Goal: Task Accomplishment & Management: Manage account settings

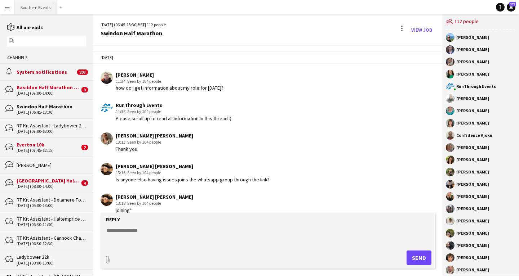
click at [27, 8] on button "Southern Events Close" at bounding box center [36, 7] width 42 height 14
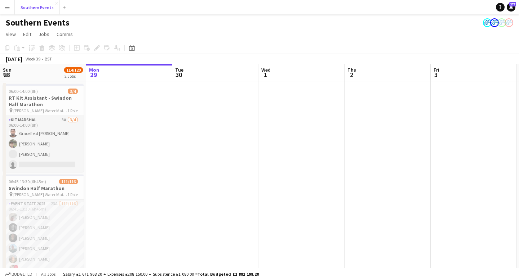
scroll to position [0, 228]
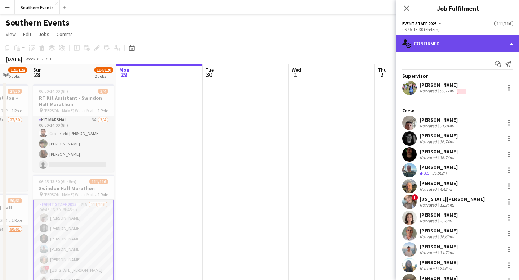
click at [478, 47] on div "single-neutral-actions-check-2 Confirmed" at bounding box center [457, 43] width 122 height 17
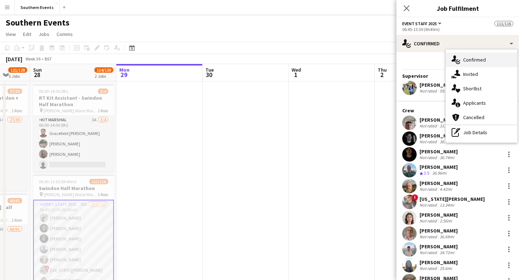
click at [480, 58] on span "Confirmed" at bounding box center [474, 60] width 23 height 6
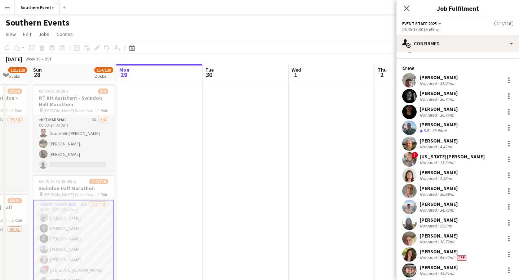
scroll to position [61, 0]
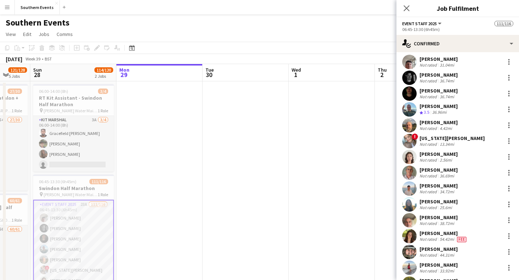
click at [449, 209] on div "25.6mi" at bounding box center [445, 207] width 15 height 5
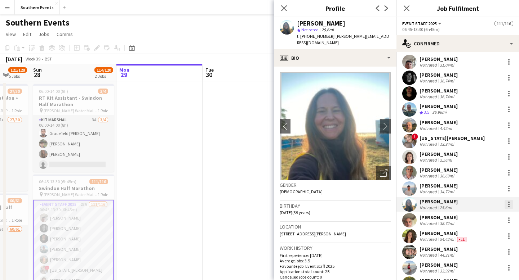
click at [508, 204] on div at bounding box center [508, 204] width 1 height 1
click at [491, 174] on span "Did not show" at bounding box center [480, 173] width 34 height 6
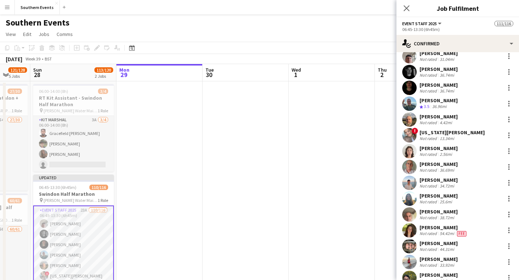
scroll to position [68, 0]
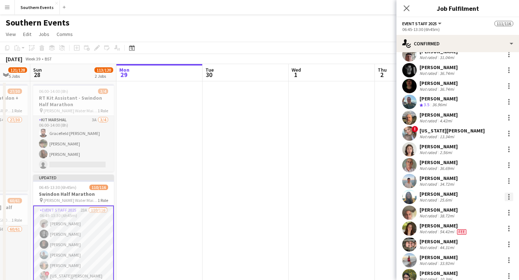
click at [509, 197] on div at bounding box center [508, 196] width 1 height 1
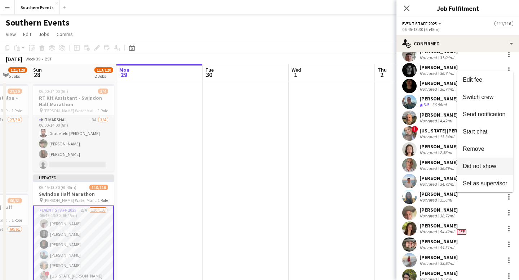
click at [495, 168] on span "Did not show" at bounding box center [480, 166] width 34 height 6
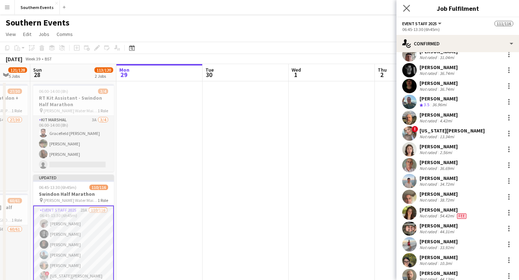
click at [408, 12] on app-icon "Close pop-in" at bounding box center [406, 8] width 10 height 10
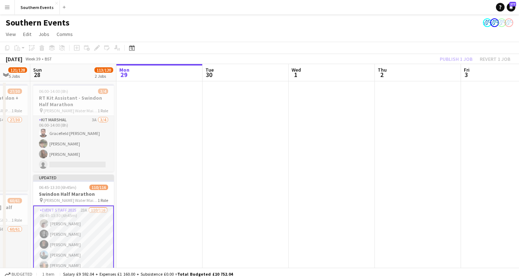
scroll to position [5, 0]
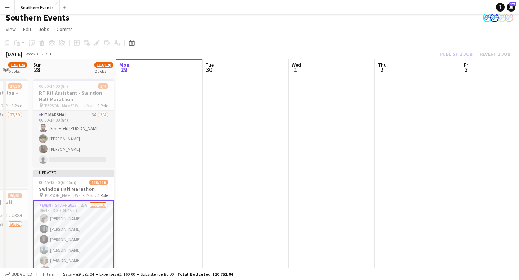
click at [459, 54] on div "Publish 1 job Revert 1 job" at bounding box center [475, 53] width 88 height 9
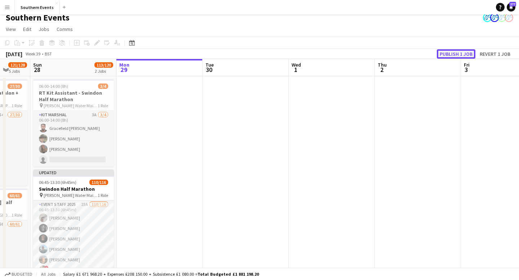
click at [453, 54] on button "Publish 1 job" at bounding box center [456, 53] width 39 height 9
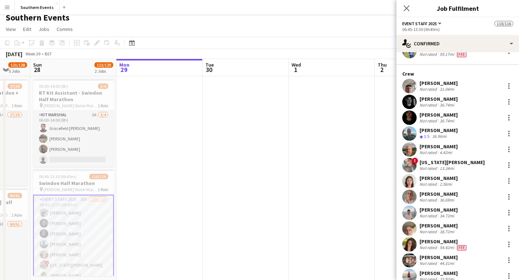
scroll to position [40, 0]
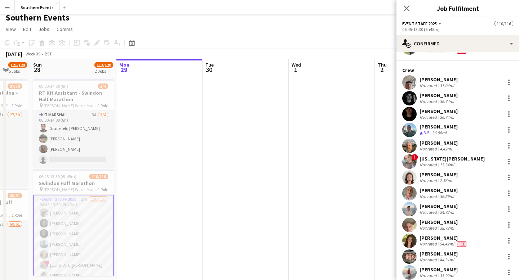
click at [450, 206] on div "[PERSON_NAME]" at bounding box center [438, 206] width 38 height 6
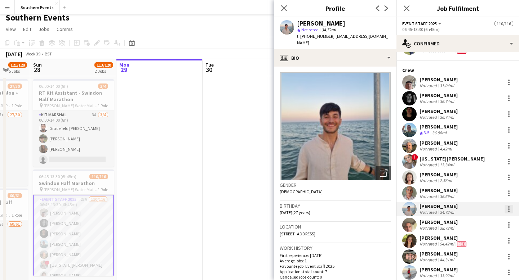
click at [508, 210] on div at bounding box center [508, 209] width 9 height 9
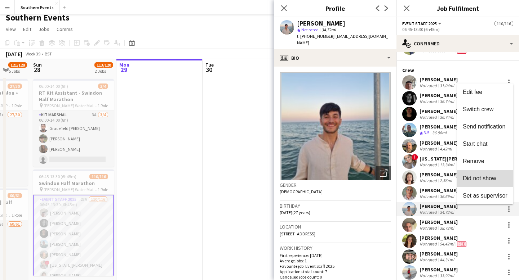
click at [494, 178] on span "Did not show" at bounding box center [480, 178] width 34 height 6
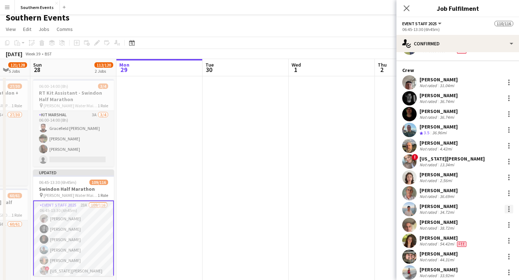
click at [510, 210] on div at bounding box center [508, 209] width 9 height 9
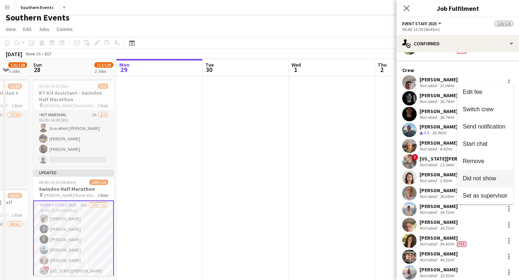
click at [497, 180] on span "Did not show" at bounding box center [485, 178] width 45 height 6
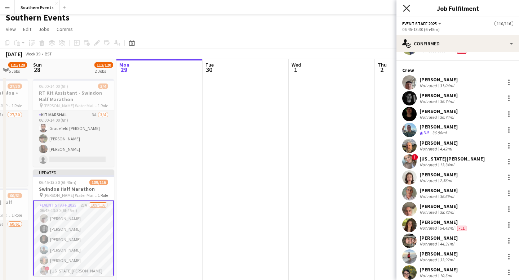
click at [408, 9] on icon "Close pop-in" at bounding box center [406, 8] width 7 height 7
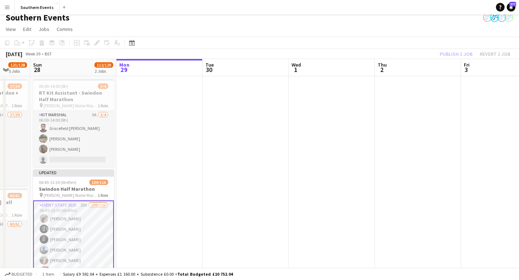
click at [459, 56] on div "Publish 1 job Revert 1 job" at bounding box center [475, 53] width 88 height 9
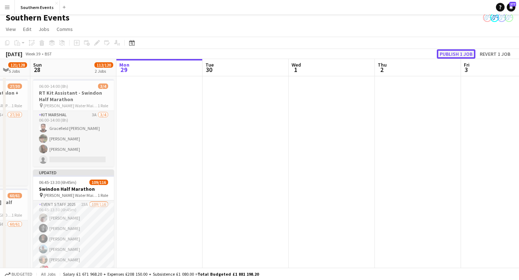
click at [456, 54] on button "Publish 1 job" at bounding box center [456, 53] width 39 height 9
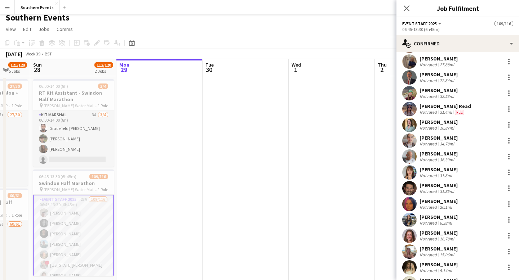
scroll to position [537, 0]
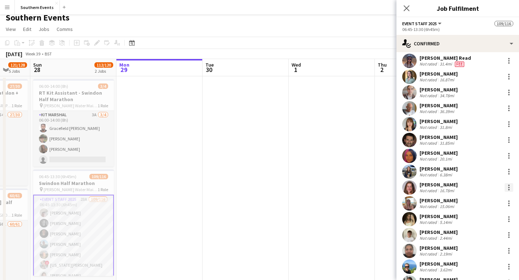
click at [509, 186] on div at bounding box center [508, 187] width 9 height 9
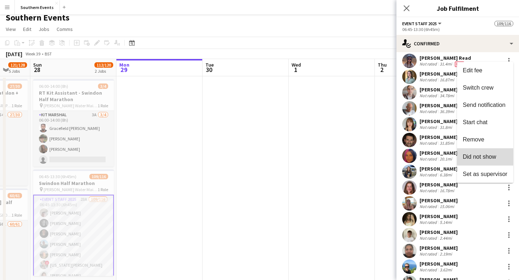
click at [494, 158] on span "Did not show" at bounding box center [480, 156] width 34 height 6
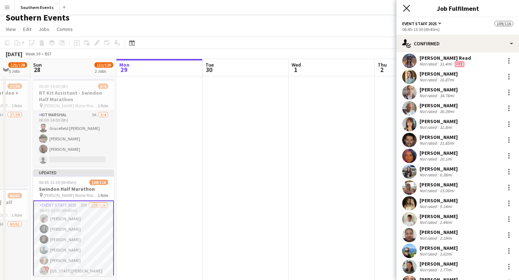
click at [406, 11] on icon "Close pop-in" at bounding box center [406, 8] width 7 height 7
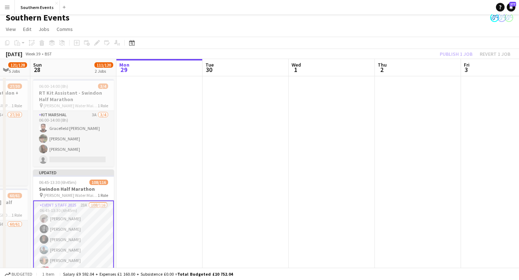
click at [452, 55] on div "Publish 1 job Revert 1 job" at bounding box center [475, 53] width 88 height 9
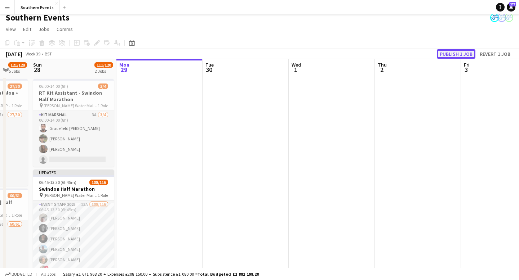
click at [453, 54] on button "Publish 1 job" at bounding box center [456, 53] width 39 height 9
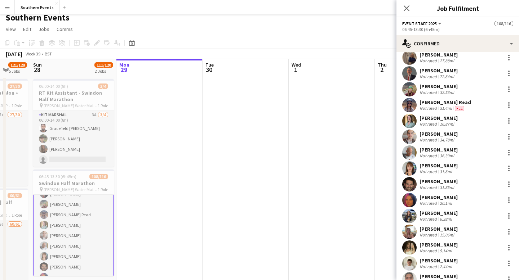
scroll to position [474, 0]
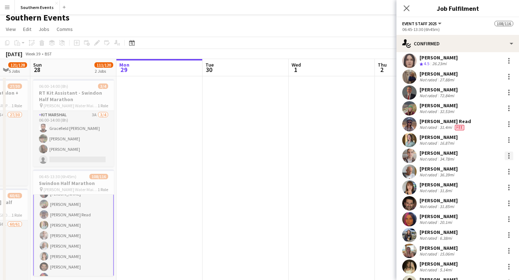
click at [508, 155] on div at bounding box center [508, 155] width 1 height 1
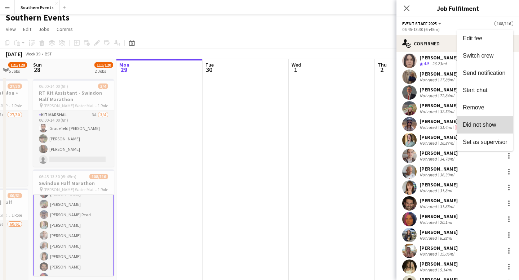
click at [496, 124] on span "Did not show" at bounding box center [485, 125] width 45 height 6
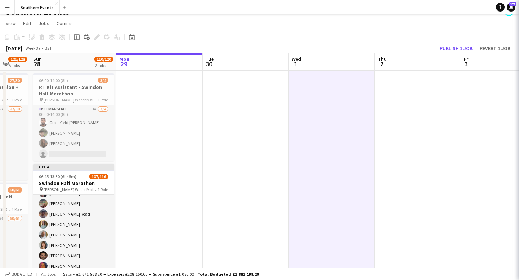
scroll to position [311, 0]
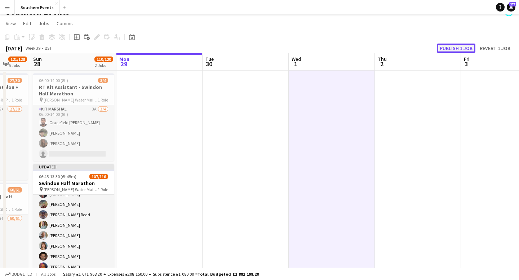
click at [453, 47] on button "Publish 1 job" at bounding box center [456, 48] width 39 height 9
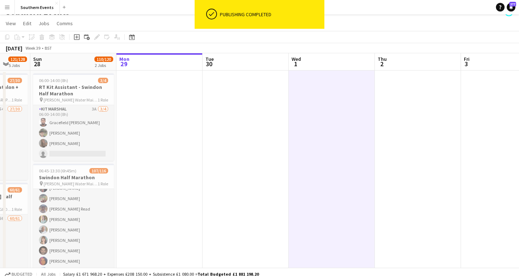
scroll to position [5, 0]
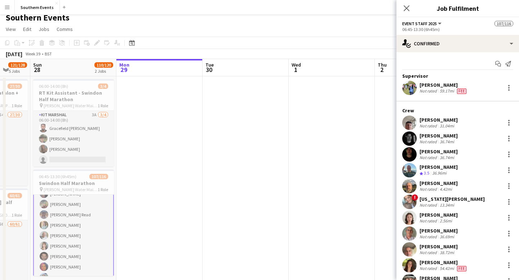
scroll to position [1570, 0]
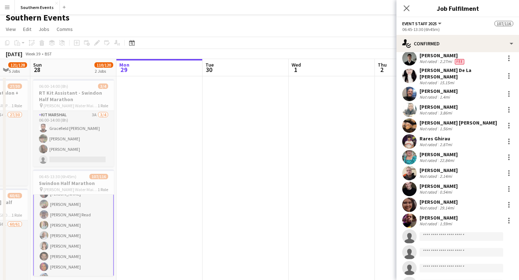
click at [473, 168] on div "[PERSON_NAME] Not rated 2.14mi" at bounding box center [457, 173] width 122 height 14
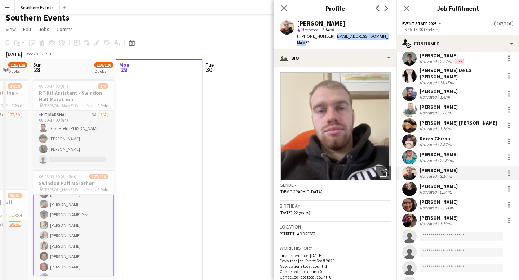
drag, startPoint x: 388, startPoint y: 37, endPoint x: 334, endPoint y: 38, distance: 54.0
click at [334, 37] on div "[PERSON_NAME] star Not rated 2.14mi t. [PHONE_NUMBER] | [EMAIL_ADDRESS][DOMAIN_…" at bounding box center [335, 33] width 122 height 32
copy span "[EMAIL_ADDRESS][DOMAIN_NAME]"
click at [284, 9] on icon at bounding box center [283, 8] width 7 height 7
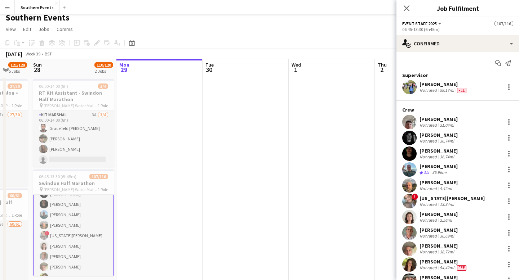
scroll to position [4, 0]
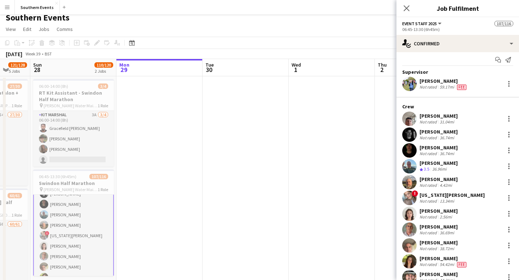
click at [425, 196] on div "[US_STATE][PERSON_NAME]" at bounding box center [451, 195] width 65 height 6
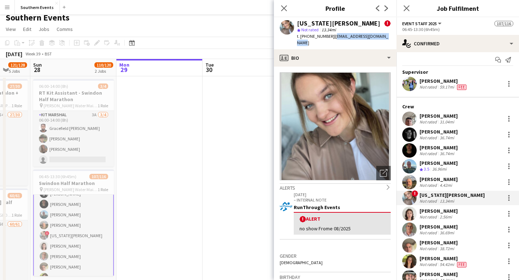
drag, startPoint x: 388, startPoint y: 38, endPoint x: 334, endPoint y: 37, distance: 54.8
click at [334, 37] on div "[US_STATE][PERSON_NAME] ! star Not rated 13.34mi t. [PHONE_NUMBER] | [EMAIL_ADD…" at bounding box center [335, 33] width 122 height 32
copy span "[EMAIL_ADDRESS][DOMAIN_NAME]"
click at [510, 197] on div at bounding box center [508, 198] width 9 height 9
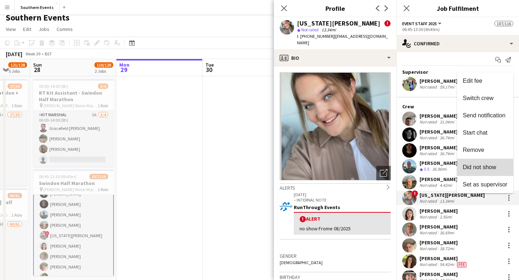
click at [497, 166] on span "Did not show" at bounding box center [485, 167] width 45 height 6
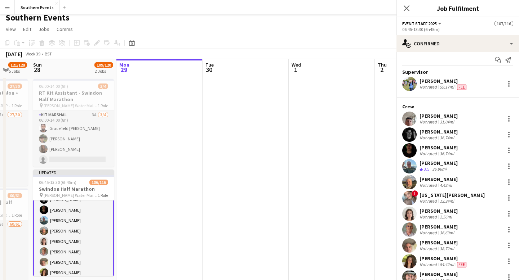
scroll to position [11, 0]
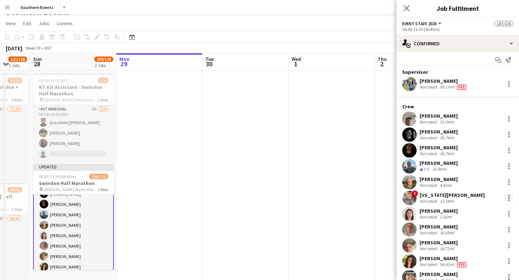
click at [511, 197] on div at bounding box center [508, 198] width 9 height 9
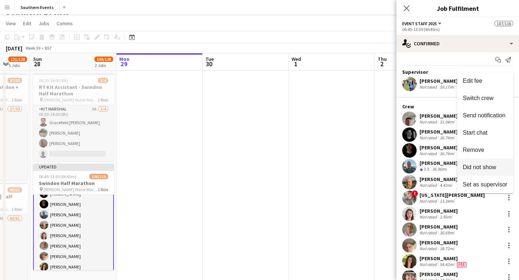
click at [492, 166] on span "Did not show" at bounding box center [480, 167] width 34 height 6
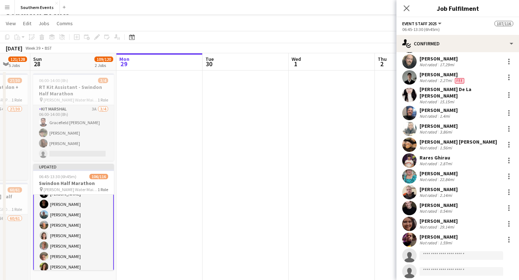
scroll to position [1538, 0]
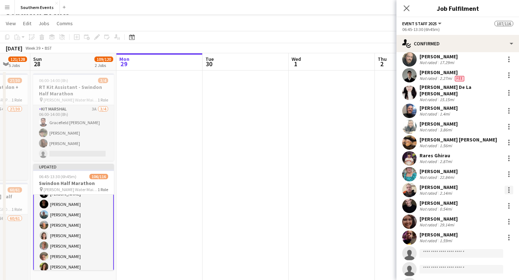
click at [509, 189] on div at bounding box center [508, 189] width 1 height 1
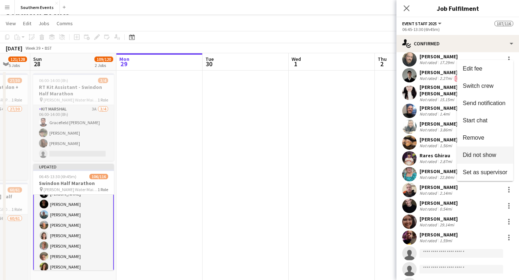
click at [484, 151] on button "Did not show" at bounding box center [485, 155] width 56 height 17
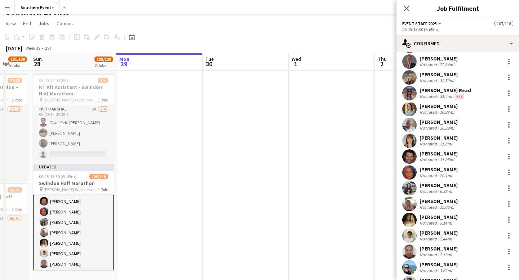
scroll to position [495, 0]
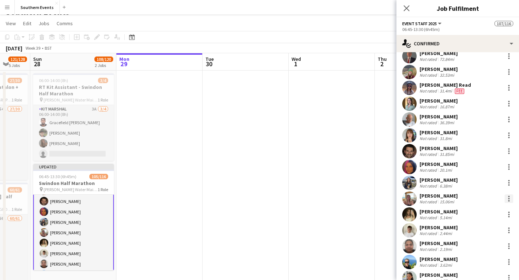
click at [507, 197] on div at bounding box center [508, 199] width 9 height 9
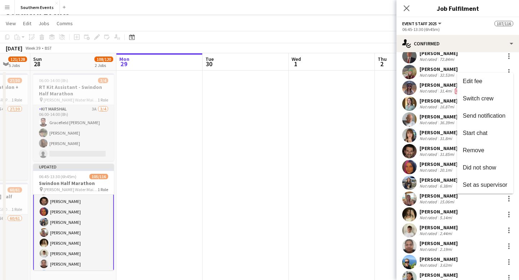
click at [450, 204] on div at bounding box center [259, 140] width 519 height 280
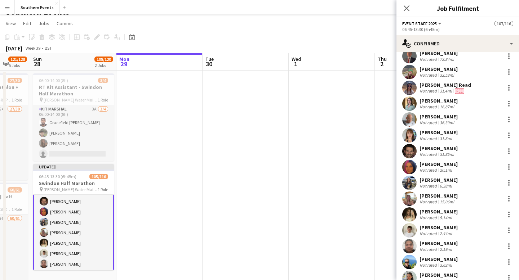
click at [445, 199] on div "15.06mi" at bounding box center [446, 201] width 17 height 5
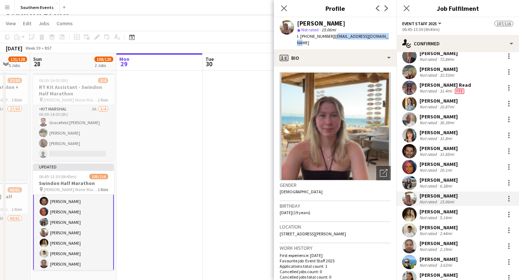
drag, startPoint x: 380, startPoint y: 36, endPoint x: 332, endPoint y: 36, distance: 48.3
click at [332, 36] on div "[PERSON_NAME] star Not rated 15.06mi t. [PHONE_NUMBER] | [EMAIL_ADDRESS][DOMAIN…" at bounding box center [335, 33] width 122 height 32
copy span "[EMAIL_ADDRESS][DOMAIN_NAME]"
click at [508, 200] on div at bounding box center [508, 200] width 1 height 1
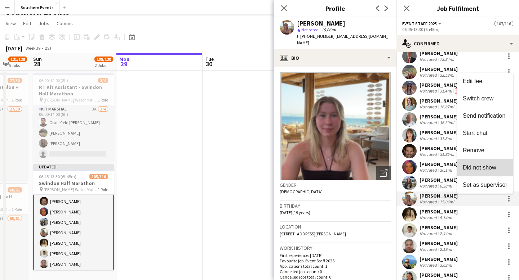
click at [492, 170] on span "Did not show" at bounding box center [480, 168] width 34 height 6
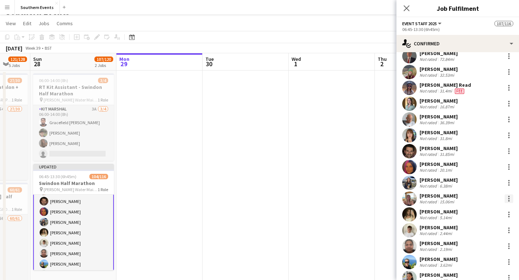
click at [509, 200] on div at bounding box center [508, 199] width 9 height 9
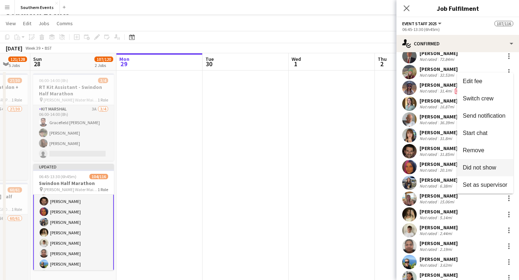
click at [483, 169] on span "Did not show" at bounding box center [480, 168] width 34 height 6
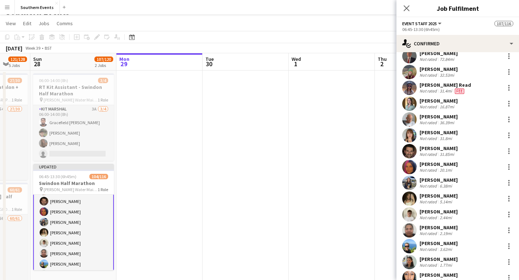
scroll to position [1412, 0]
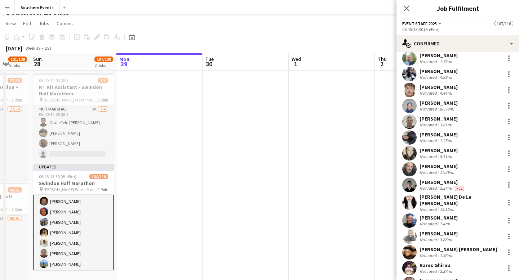
click at [454, 218] on div "[PERSON_NAME] Not rated 1.4mi" at bounding box center [457, 221] width 122 height 14
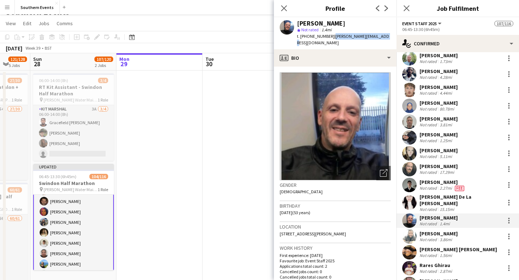
drag, startPoint x: 378, startPoint y: 36, endPoint x: 329, endPoint y: 39, distance: 49.0
click at [329, 38] on div "[PERSON_NAME] star Not rated 1.4mi t. [PHONE_NUMBER] | [PERSON_NAME][EMAIL_ADDR…" at bounding box center [335, 33] width 122 height 32
copy span "| [PERSON_NAME][EMAIL_ADDRESS][DOMAIN_NAME]"
click at [509, 220] on div at bounding box center [508, 220] width 1 height 1
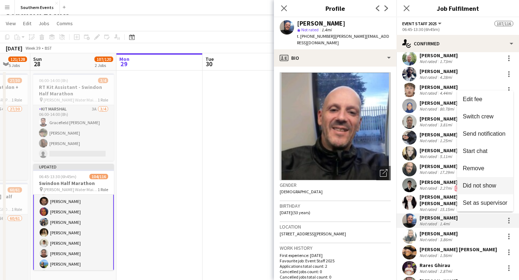
click at [493, 186] on span "Did not show" at bounding box center [480, 186] width 34 height 6
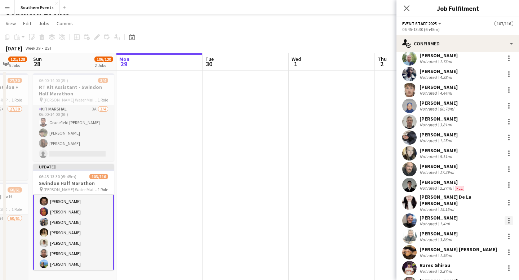
click at [508, 217] on div at bounding box center [508, 221] width 9 height 9
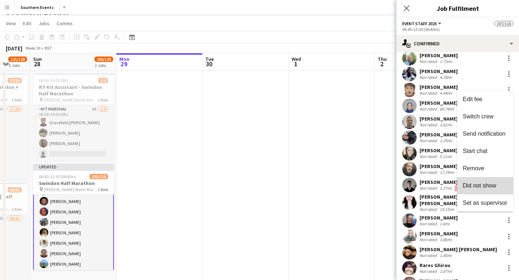
click at [484, 186] on span "Did not show" at bounding box center [480, 186] width 34 height 6
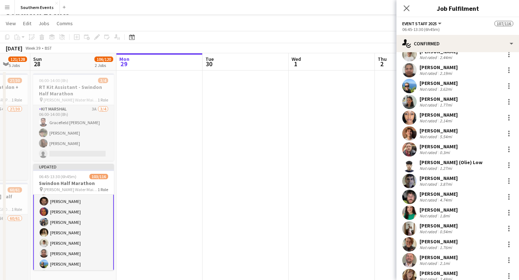
scroll to position [663, 0]
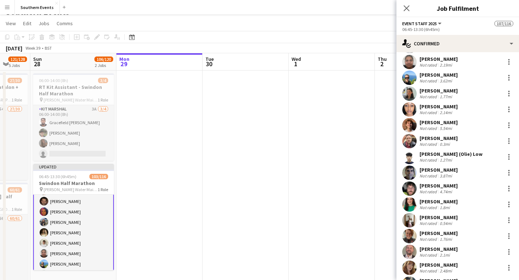
click at [445, 188] on div "[PERSON_NAME]" at bounding box center [438, 186] width 38 height 6
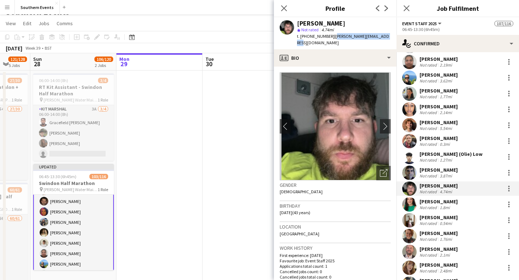
drag, startPoint x: 384, startPoint y: 37, endPoint x: 331, endPoint y: 38, distance: 53.3
click at [331, 38] on div "[PERSON_NAME] star Not rated 4.74mi t. [PHONE_NUMBER] | [PERSON_NAME][EMAIL_ADD…" at bounding box center [335, 33] width 122 height 32
copy span "[PERSON_NAME][EMAIL_ADDRESS][DOMAIN_NAME]"
click at [284, 9] on icon "Close pop-in" at bounding box center [283, 8] width 7 height 7
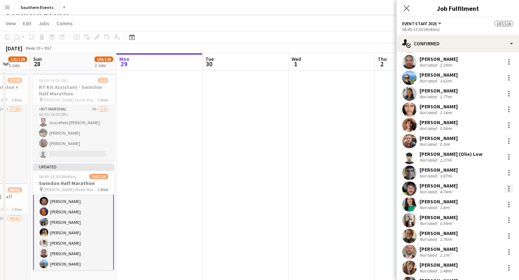
click at [508, 189] on div at bounding box center [508, 188] width 9 height 9
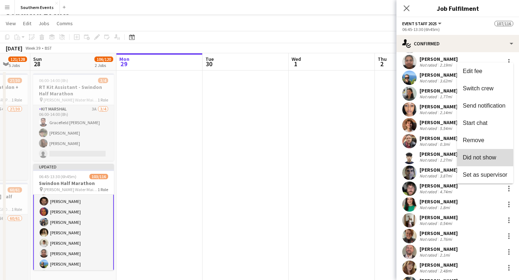
click at [495, 156] on span "Did not show" at bounding box center [480, 158] width 34 height 6
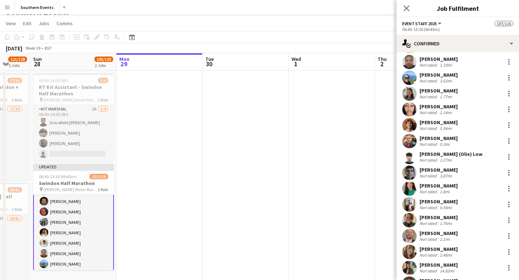
scroll to position [429, 0]
click at [458, 139] on div "[PERSON_NAME] Not rated 0.3mi" at bounding box center [457, 141] width 122 height 14
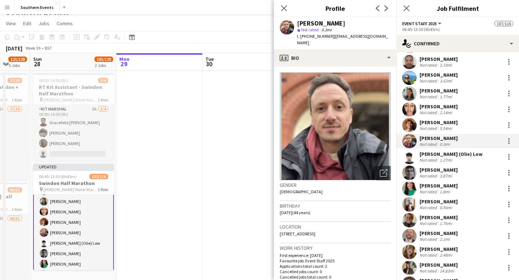
drag, startPoint x: 380, startPoint y: 35, endPoint x: 330, endPoint y: 35, distance: 49.4
click at [330, 35] on div "[PERSON_NAME] star Not rated 0.3mi t. [PHONE_NUMBER] | [EMAIL_ADDRESS][DOMAIN_N…" at bounding box center [335, 33] width 122 height 32
copy span "[EMAIL_ADDRESS][DOMAIN_NAME]"
click at [285, 7] on icon at bounding box center [283, 8] width 7 height 7
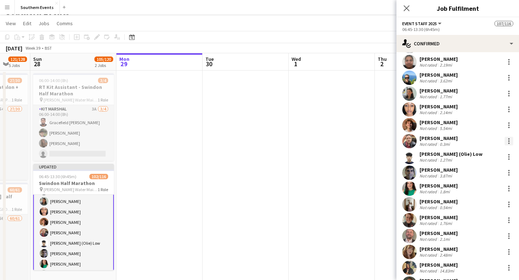
click at [509, 140] on div at bounding box center [508, 140] width 1 height 1
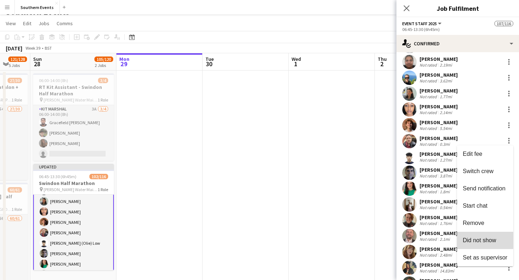
click at [473, 236] on button "Did not show" at bounding box center [485, 240] width 56 height 17
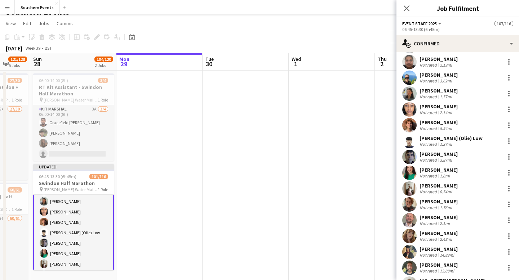
scroll to position [1126, 0]
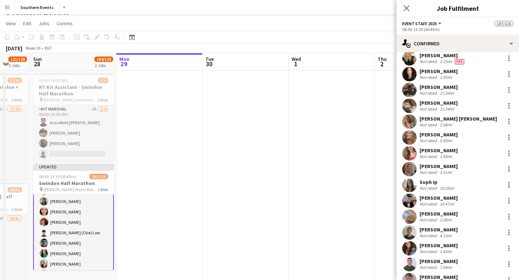
click at [474, 170] on div "[PERSON_NAME] Not rated 3.01mi" at bounding box center [457, 169] width 122 height 14
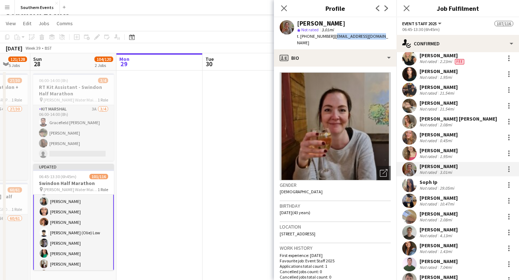
drag, startPoint x: 377, startPoint y: 34, endPoint x: 331, endPoint y: 34, distance: 46.1
click at [331, 34] on div "[PERSON_NAME] star Not rated 3.01mi t. [PHONE_NUMBER] | [EMAIL_ADDRESS][DOMAIN_…" at bounding box center [335, 33] width 122 height 32
copy span "[EMAIL_ADDRESS][DOMAIN_NAME]"
click at [285, 5] on icon "Close pop-in" at bounding box center [283, 8] width 7 height 7
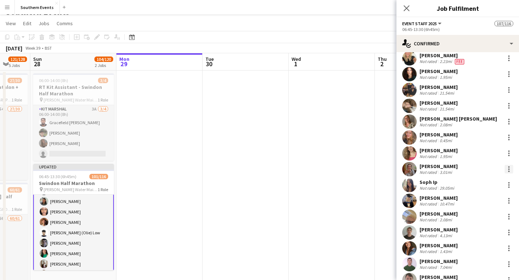
click at [507, 170] on div at bounding box center [508, 169] width 9 height 9
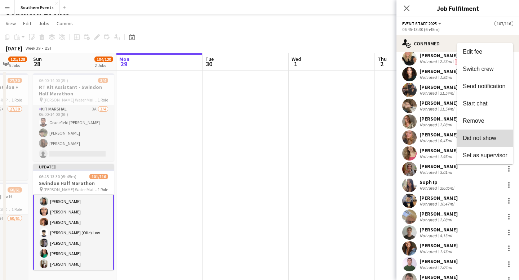
click at [492, 134] on button "Did not show" at bounding box center [485, 138] width 56 height 17
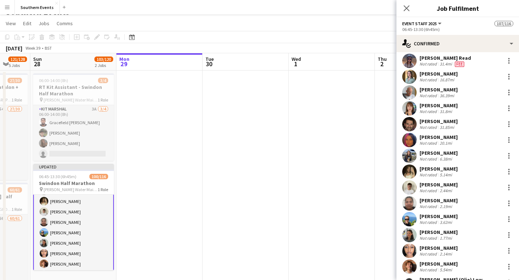
scroll to position [522, 0]
click at [458, 217] on div "[PERSON_NAME]" at bounding box center [438, 216] width 38 height 6
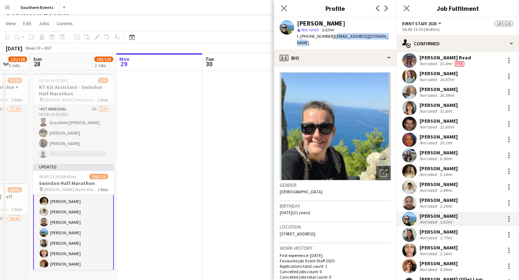
drag, startPoint x: 385, startPoint y: 38, endPoint x: 331, endPoint y: 39, distance: 54.4
click at [331, 38] on div "[PERSON_NAME] star Not rated 3.62mi t. [PHONE_NUMBER] | [EMAIL_ADDRESS][DOMAIN_…" at bounding box center [335, 33] width 122 height 32
copy span "[EMAIL_ADDRESS][DOMAIN_NAME]"
click at [284, 9] on icon "Close pop-in" at bounding box center [283, 8] width 7 height 7
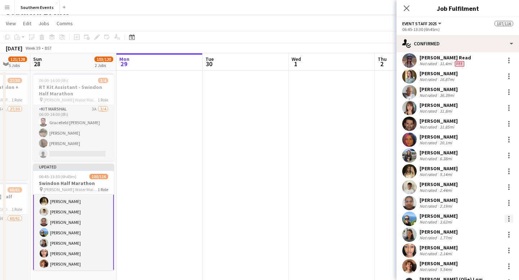
click at [508, 219] on div at bounding box center [508, 218] width 1 height 1
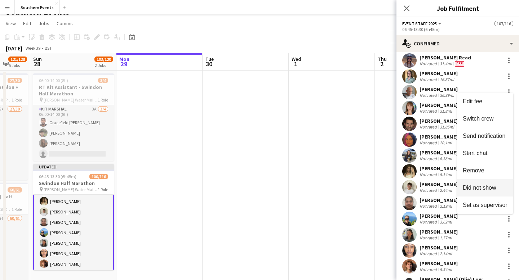
click at [487, 187] on span "Did not show" at bounding box center [480, 188] width 34 height 6
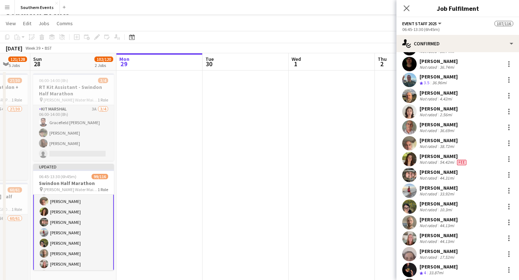
scroll to position [94, 0]
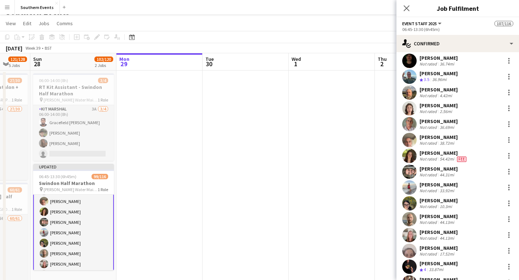
click at [476, 185] on div "[PERSON_NAME] Not rated 33.92mi" at bounding box center [457, 187] width 122 height 14
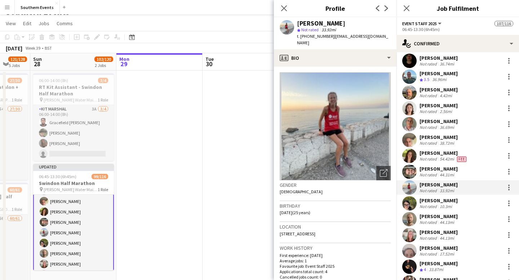
click at [390, 37] on div "t. [PHONE_NUMBER] | [EMAIL_ADDRESS][DOMAIN_NAME]" at bounding box center [344, 39] width 94 height 13
drag, startPoint x: 363, startPoint y: 42, endPoint x: 331, endPoint y: 37, distance: 32.1
click at [331, 37] on div "t. [PHONE_NUMBER] | [EMAIL_ADDRESS][DOMAIN_NAME]" at bounding box center [344, 39] width 94 height 13
copy span "[EMAIL_ADDRESS][DOMAIN_NAME]"
click at [283, 8] on icon "Close pop-in" at bounding box center [283, 8] width 7 height 7
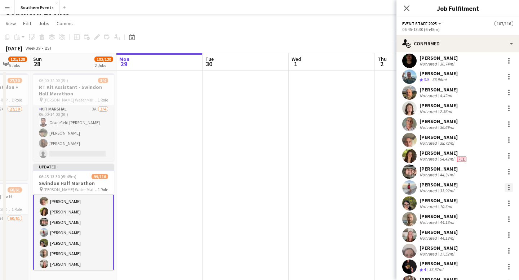
click at [509, 188] on div at bounding box center [508, 187] width 9 height 9
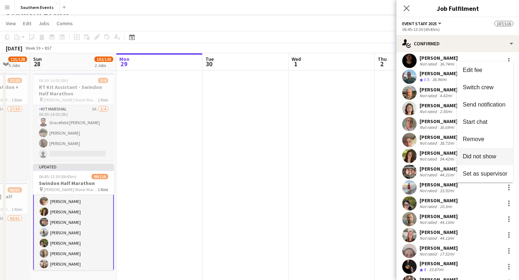
click at [499, 156] on span "Did not show" at bounding box center [485, 156] width 45 height 6
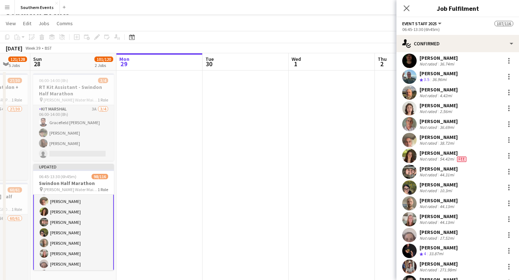
scroll to position [43, 0]
click at [458, 139] on div "[PERSON_NAME]" at bounding box center [438, 137] width 38 height 6
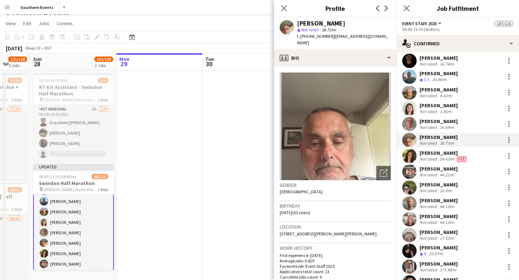
click at [329, 38] on div "t. [PHONE_NUMBER] | [EMAIL_ADDRESS][DOMAIN_NAME]" at bounding box center [344, 39] width 94 height 13
copy span "[EMAIL_ADDRESS][DOMAIN_NAME]"
click at [283, 7] on icon at bounding box center [283, 8] width 7 height 7
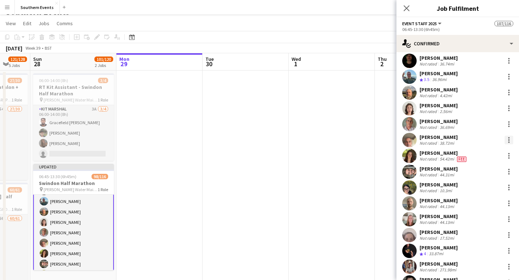
click at [508, 140] on div at bounding box center [508, 139] width 1 height 1
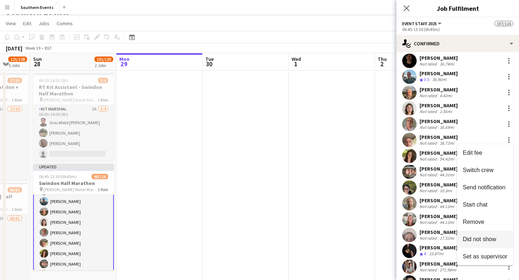
click at [479, 240] on span "Did not show" at bounding box center [480, 239] width 34 height 6
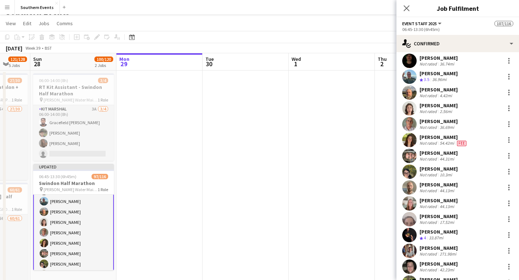
click at [444, 138] on div "[PERSON_NAME]" at bounding box center [443, 137] width 48 height 6
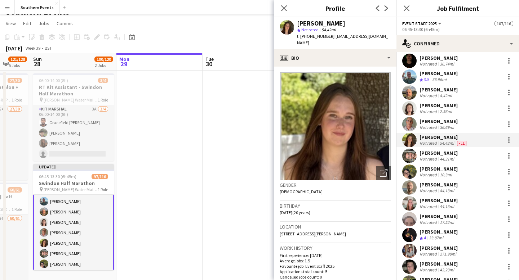
scroll to position [0, 0]
click at [508, 138] on div at bounding box center [508, 137] width 1 height 1
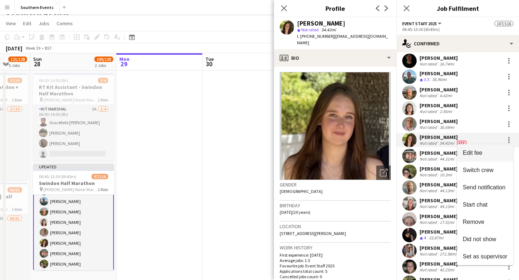
click at [485, 150] on span "Edit fee" at bounding box center [485, 153] width 45 height 6
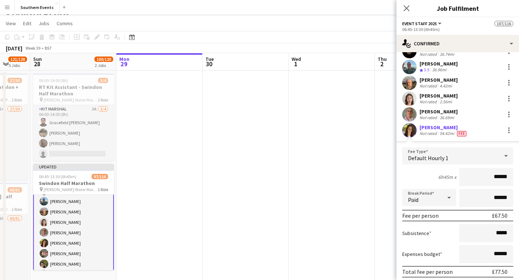
scroll to position [106, 0]
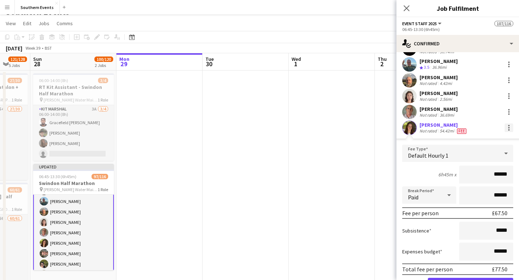
click at [509, 126] on div at bounding box center [508, 128] width 9 height 9
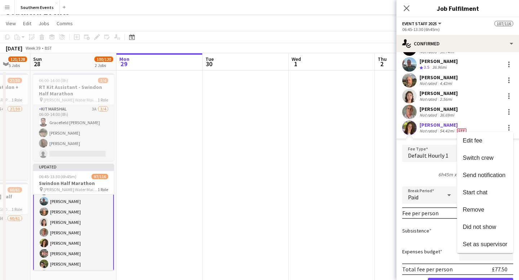
click at [437, 127] on div at bounding box center [259, 140] width 519 height 280
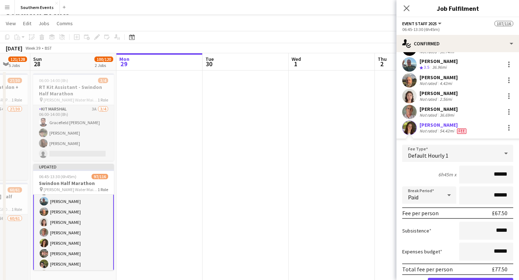
click at [439, 125] on div "[PERSON_NAME]" at bounding box center [443, 125] width 48 height 6
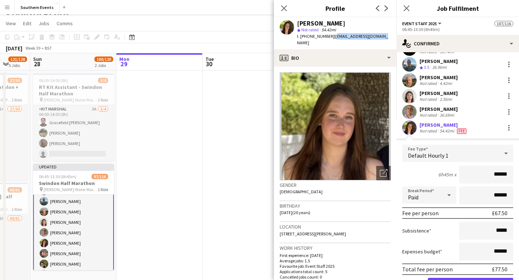
drag, startPoint x: 381, startPoint y: 37, endPoint x: 334, endPoint y: 37, distance: 47.6
click at [334, 37] on div "[PERSON_NAME] star Not rated 54.42mi t. [PHONE_NUMBER] | [EMAIL_ADDRESS][DOMAIN…" at bounding box center [335, 33] width 122 height 32
click at [510, 129] on div at bounding box center [508, 128] width 9 height 9
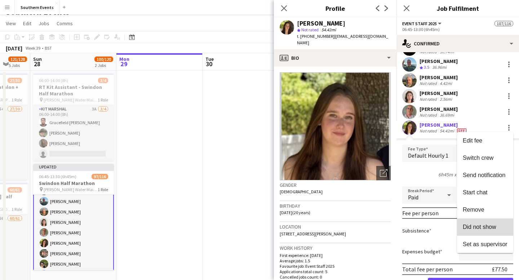
click at [487, 228] on span "Did not show" at bounding box center [480, 227] width 34 height 6
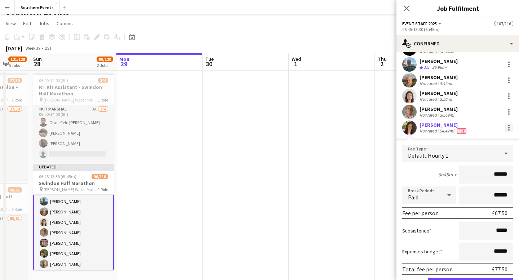
click at [506, 126] on div at bounding box center [508, 128] width 9 height 9
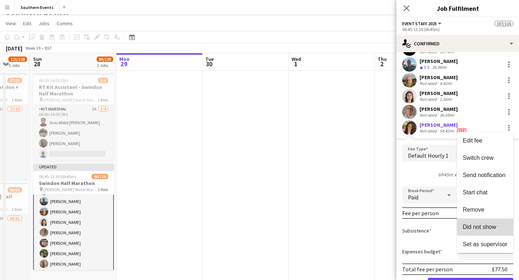
click at [479, 226] on span "Did not show" at bounding box center [480, 227] width 34 height 6
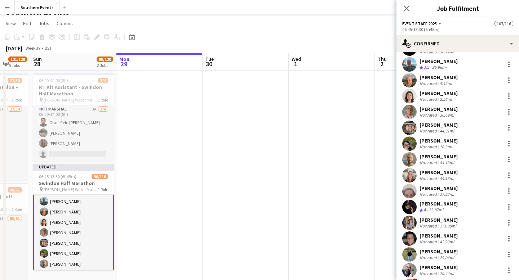
scroll to position [445, 0]
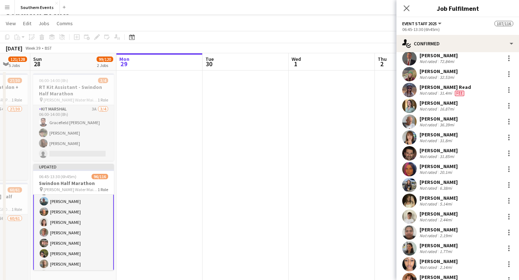
click at [471, 169] on div "[PERSON_NAME] Not rated 20.1mi" at bounding box center [457, 169] width 122 height 14
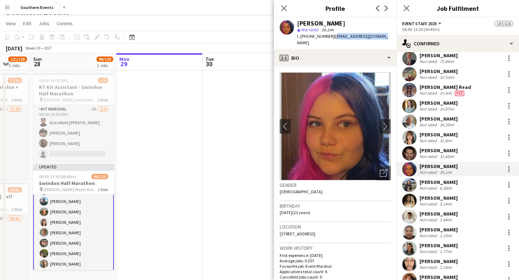
drag, startPoint x: 383, startPoint y: 37, endPoint x: 331, endPoint y: 38, distance: 51.2
click at [331, 37] on div "[PERSON_NAME] star Not rated 20.1mi t. [PHONE_NUMBER] | [PERSON_NAME][EMAIL_ADD…" at bounding box center [335, 33] width 122 height 32
click at [285, 7] on icon at bounding box center [283, 8] width 7 height 7
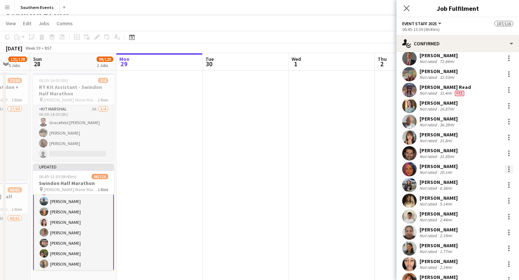
click at [507, 168] on div at bounding box center [508, 169] width 9 height 9
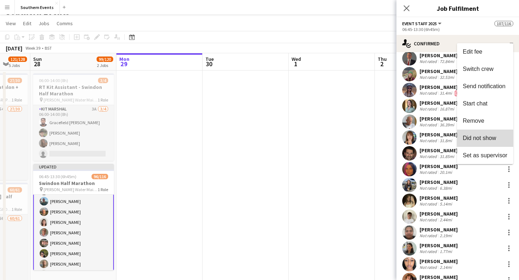
click at [492, 136] on span "Did not show" at bounding box center [480, 138] width 34 height 6
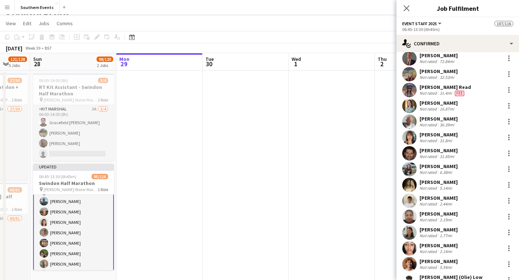
click at [451, 216] on div "[PERSON_NAME]" at bounding box center [438, 214] width 38 height 6
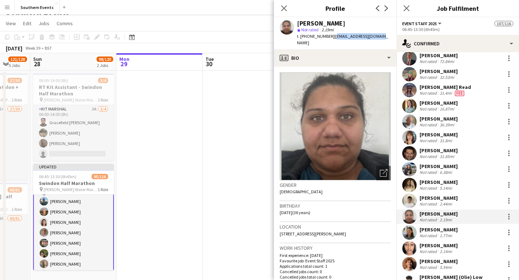
drag, startPoint x: 375, startPoint y: 37, endPoint x: 331, endPoint y: 37, distance: 43.6
click at [331, 37] on div "[PERSON_NAME] star Not rated 2.19mi t. [PHONE_NUMBER] | [EMAIL_ADDRESS][DOMAIN_…" at bounding box center [335, 33] width 122 height 32
click at [281, 10] on icon at bounding box center [283, 8] width 7 height 7
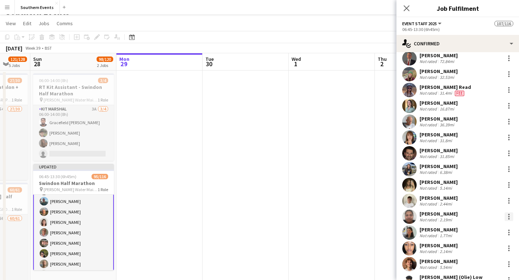
click at [509, 214] on div at bounding box center [508, 214] width 1 height 1
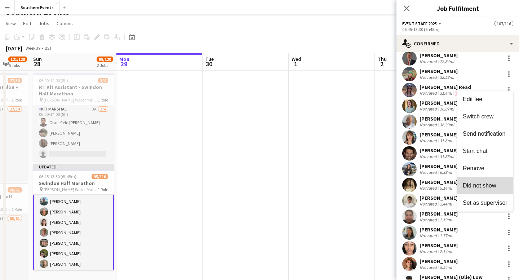
click at [494, 186] on span "Did not show" at bounding box center [480, 186] width 34 height 6
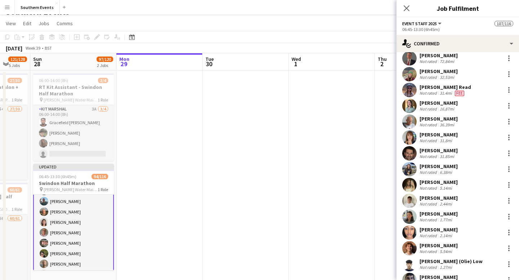
scroll to position [1237, 0]
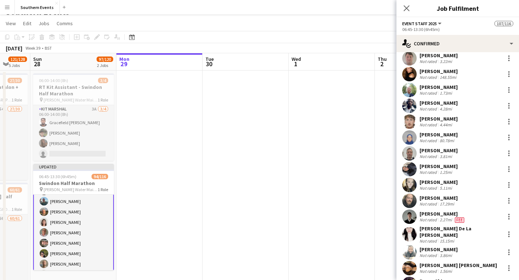
click at [461, 170] on div "[PERSON_NAME] Not rated 1.25mi" at bounding box center [457, 169] width 122 height 14
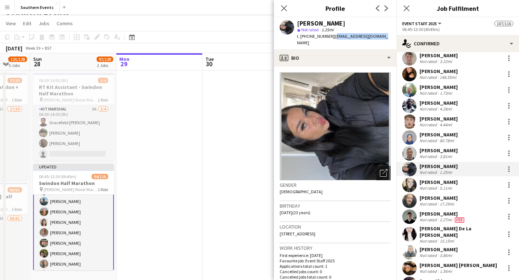
drag, startPoint x: 378, startPoint y: 35, endPoint x: 330, endPoint y: 36, distance: 47.6
click at [330, 36] on div "[PERSON_NAME] star Not rated 1.25mi t. [PHONE_NUMBER] | [EMAIL_ADDRESS][DOMAIN_…" at bounding box center [335, 33] width 122 height 32
click at [282, 5] on icon at bounding box center [283, 8] width 7 height 7
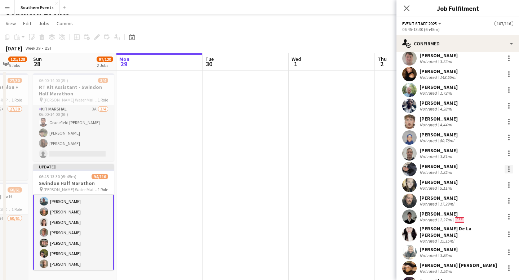
click at [512, 166] on div at bounding box center [508, 169] width 9 height 9
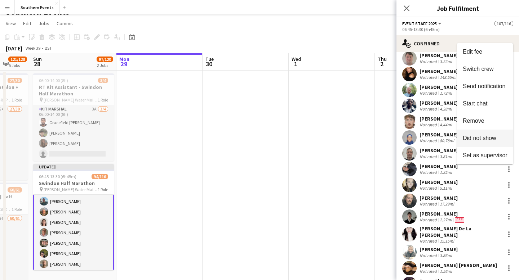
click at [493, 139] on span "Did not show" at bounding box center [480, 138] width 34 height 6
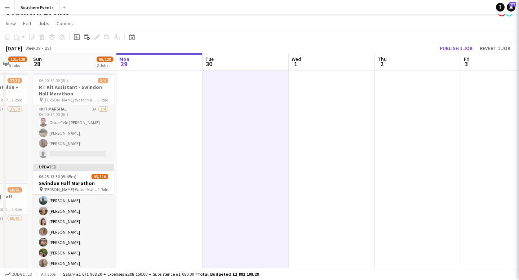
scroll to position [42, 0]
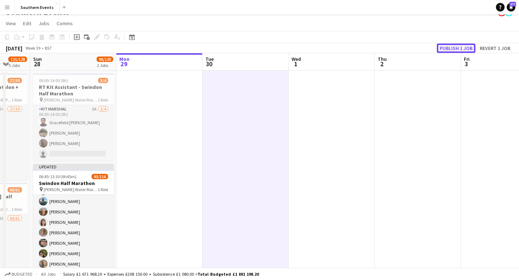
click at [451, 49] on button "Publish 1 job" at bounding box center [456, 48] width 39 height 9
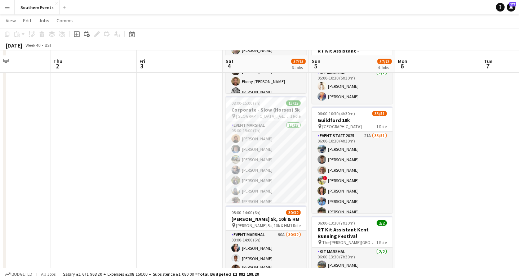
scroll to position [161, 0]
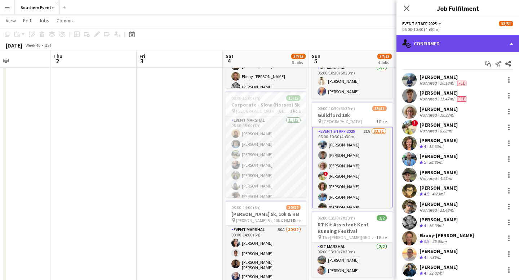
click at [506, 44] on div "single-neutral-actions-check-2 Confirmed" at bounding box center [457, 43] width 122 height 17
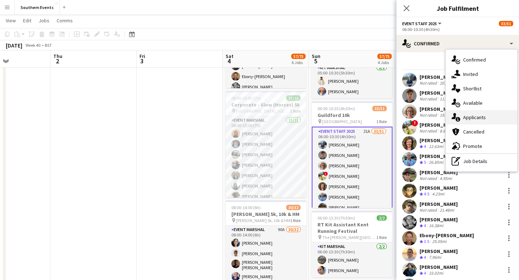
click at [487, 114] on div "single-neutral-actions-information Applicants" at bounding box center [481, 117] width 71 height 14
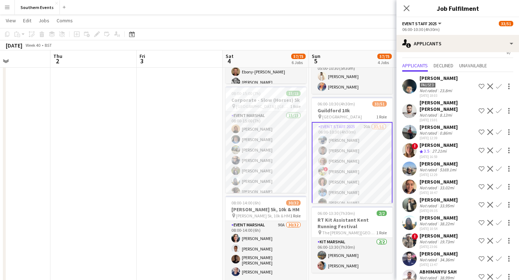
scroll to position [12, 0]
click at [459, 112] on div "Not rated 8.12mi" at bounding box center [447, 114] width 56 height 5
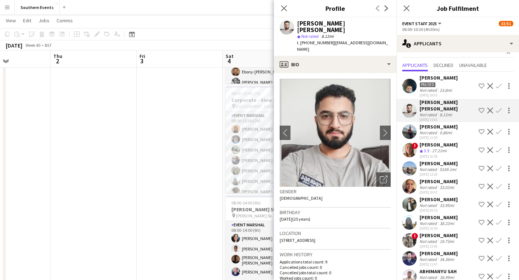
click at [497, 112] on app-icon "Confirm" at bounding box center [499, 111] width 6 height 6
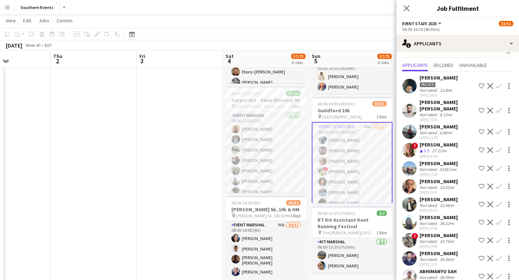
click at [499, 112] on app-icon "Confirm" at bounding box center [499, 111] width 6 height 6
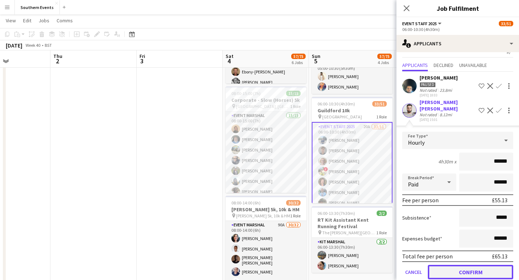
click at [470, 272] on button "Confirm" at bounding box center [470, 272] width 85 height 14
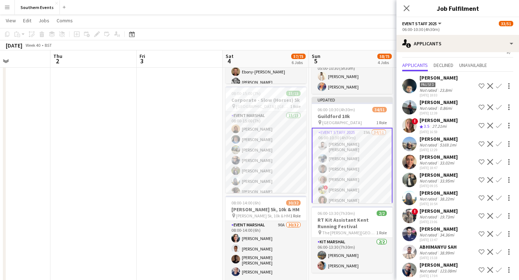
click at [458, 111] on div "[DATE] 12:39" at bounding box center [438, 113] width 38 height 5
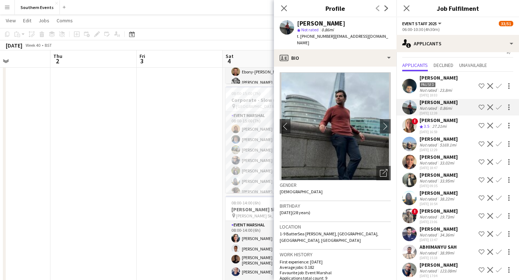
click at [498, 108] on app-icon "Confirm" at bounding box center [499, 107] width 6 height 6
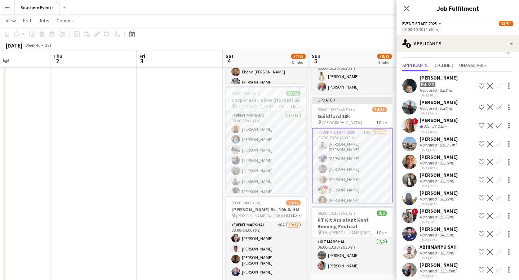
click at [498, 108] on app-icon "Confirm" at bounding box center [499, 107] width 6 height 6
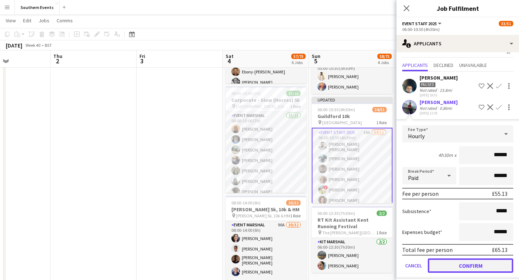
click at [490, 264] on button "Confirm" at bounding box center [470, 266] width 85 height 14
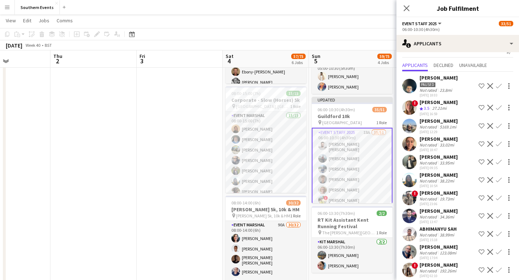
click at [449, 104] on div "! [PERSON_NAME] Crew rating 3.5 27.21mi [DATE] 16:59 Shortlist crew Decline Con…" at bounding box center [457, 107] width 122 height 17
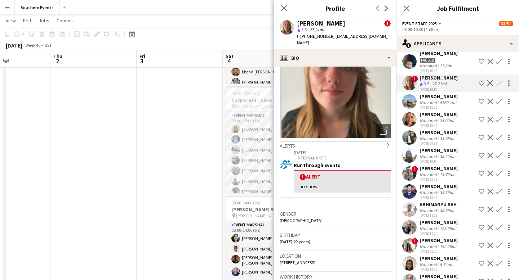
scroll to position [0, 0]
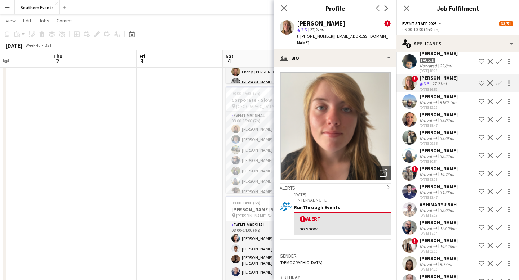
click at [499, 83] on app-icon "Confirm" at bounding box center [499, 83] width 6 height 6
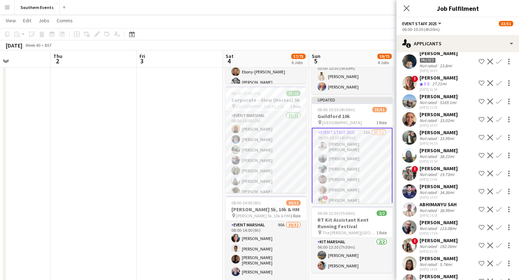
click at [499, 83] on app-icon "Confirm" at bounding box center [499, 83] width 6 height 6
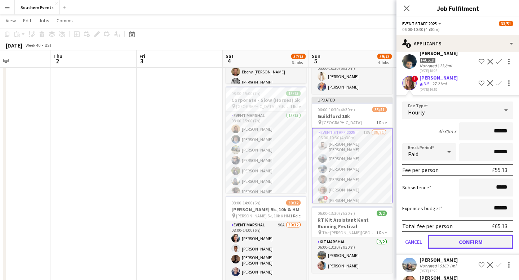
click at [483, 241] on button "Confirm" at bounding box center [470, 242] width 85 height 14
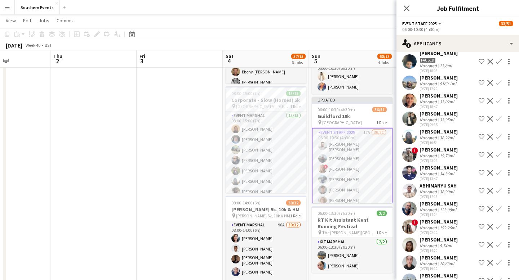
click at [452, 83] on div "5169.1mi" at bounding box center [447, 83] width 19 height 5
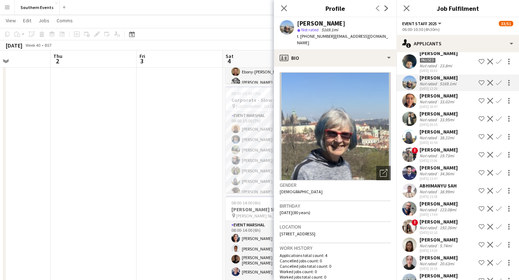
click at [499, 83] on app-icon "Confirm" at bounding box center [499, 83] width 6 height 6
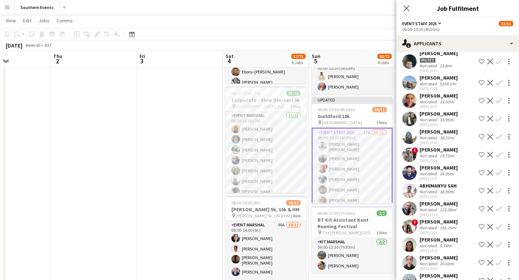
click at [499, 83] on app-icon "Confirm" at bounding box center [499, 83] width 6 height 6
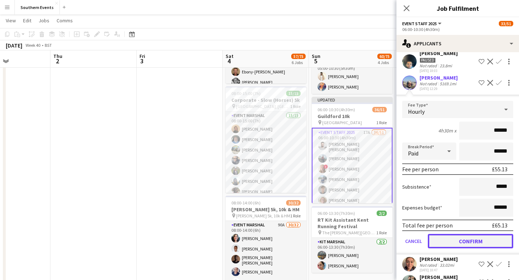
click at [479, 244] on button "Confirm" at bounding box center [470, 241] width 85 height 14
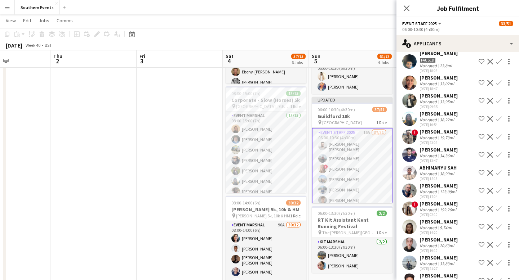
click at [459, 81] on div "[PERSON_NAME] Not rated 33.02mi [DATE] 18:47 Shortlist crew Decline Confirm" at bounding box center [457, 83] width 122 height 17
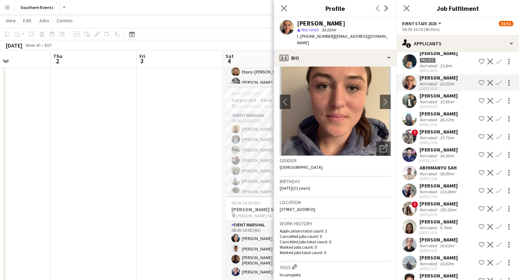
scroll to position [35, 0]
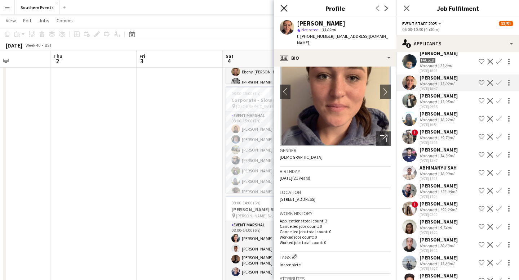
click at [286, 8] on icon "Close pop-in" at bounding box center [283, 8] width 7 height 7
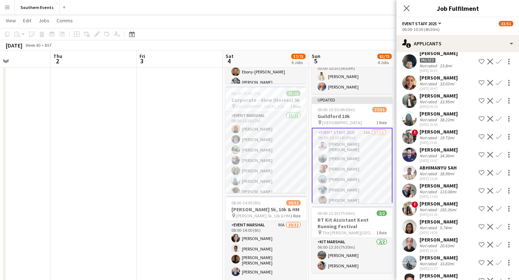
click at [500, 85] on app-icon "Confirm" at bounding box center [499, 83] width 6 height 6
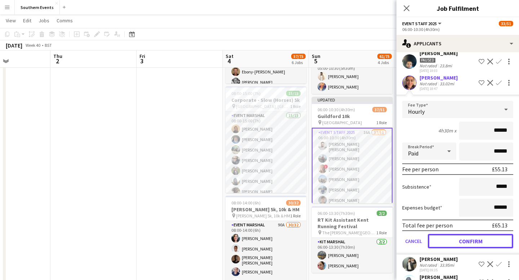
click at [498, 239] on button "Confirm" at bounding box center [470, 241] width 85 height 14
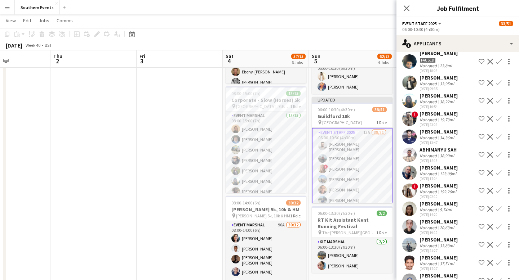
click at [466, 84] on div "[PERSON_NAME] Not rated 33.95mi [DATE] 09:35 Shortlist crew Decline Confirm" at bounding box center [457, 83] width 122 height 17
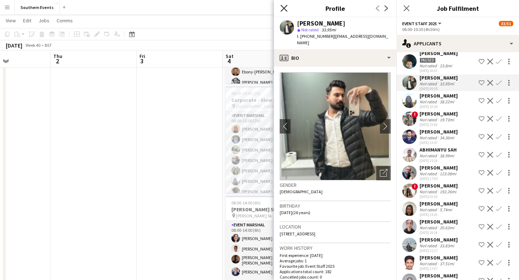
click at [286, 7] on icon "Close pop-in" at bounding box center [283, 8] width 7 height 7
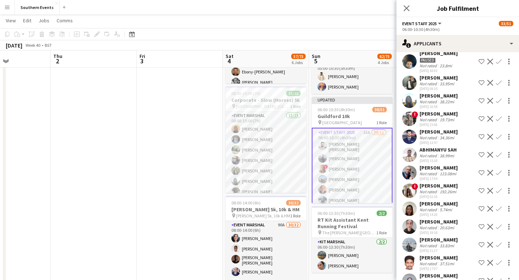
click at [491, 84] on app-icon "Decline" at bounding box center [490, 83] width 6 height 6
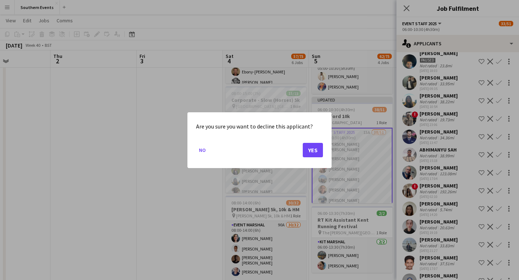
scroll to position [0, 0]
click at [312, 150] on button "Yes" at bounding box center [313, 150] width 20 height 14
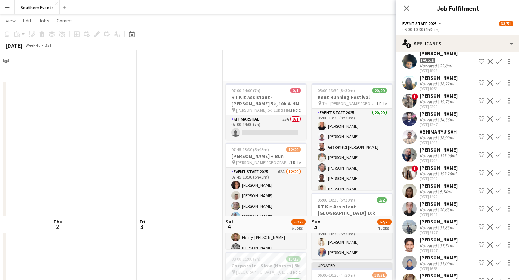
scroll to position [166, 0]
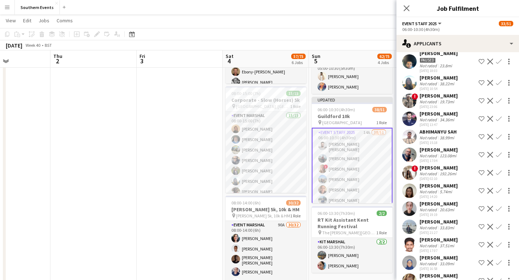
click at [497, 84] on app-icon "Confirm" at bounding box center [499, 83] width 6 height 6
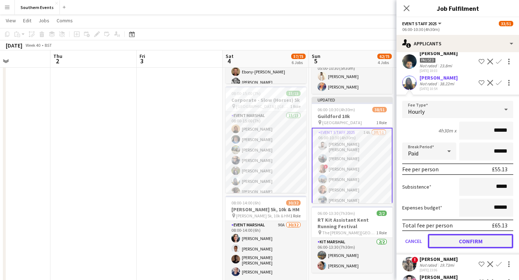
click at [482, 243] on button "Confirm" at bounding box center [470, 241] width 85 height 14
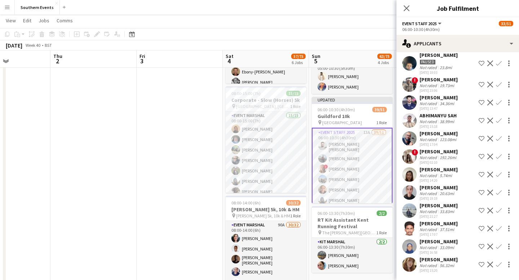
scroll to position [35, 0]
click at [455, 84] on div "19.73mi" at bounding box center [446, 85] width 17 height 5
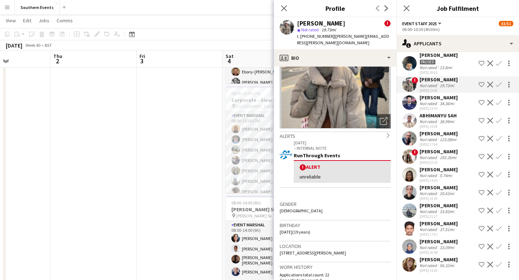
scroll to position [0, 0]
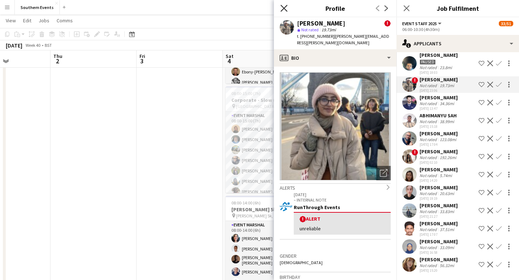
click at [283, 7] on icon at bounding box center [283, 8] width 7 height 7
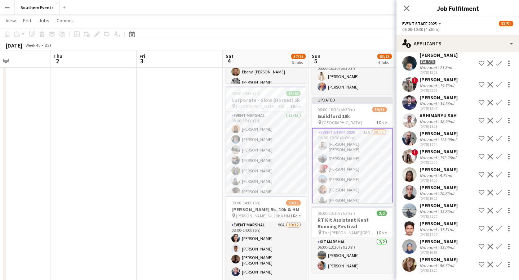
click at [489, 86] on app-icon "Decline" at bounding box center [490, 85] width 6 height 6
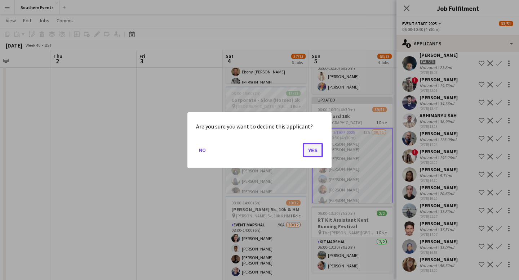
click at [310, 150] on button "Yes" at bounding box center [313, 150] width 20 height 14
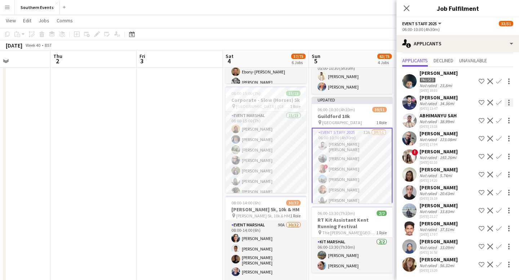
scroll to position [17, 0]
click at [457, 105] on div "[PERSON_NAME] Not rated 34.36mi [DATE] 13:47 Shortlist crew Decline Confirm" at bounding box center [457, 102] width 122 height 17
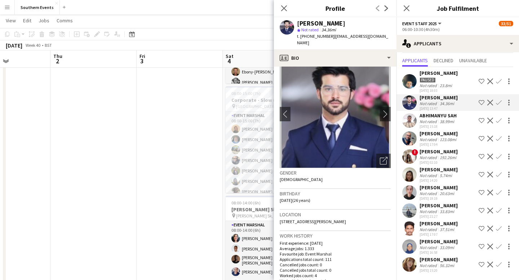
scroll to position [14, 0]
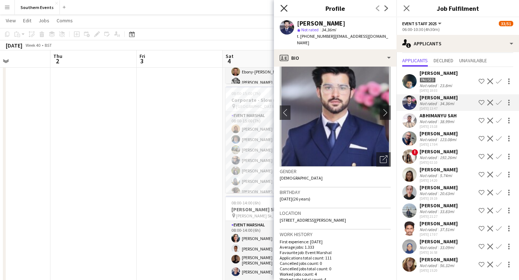
click at [282, 9] on icon "Close pop-in" at bounding box center [283, 8] width 7 height 7
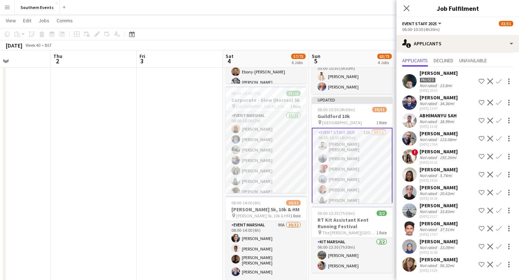
click at [448, 103] on div "34.36mi" at bounding box center [446, 103] width 17 height 5
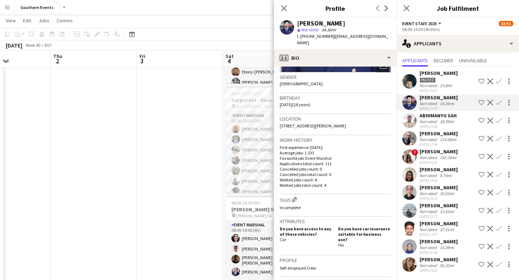
scroll to position [128, 0]
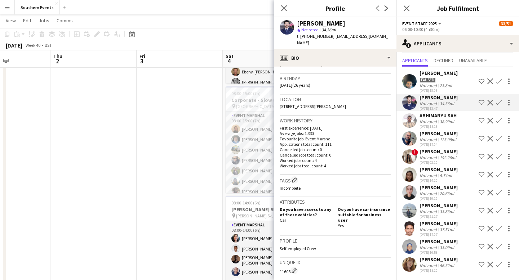
click at [489, 105] on app-icon "Decline" at bounding box center [490, 103] width 6 height 6
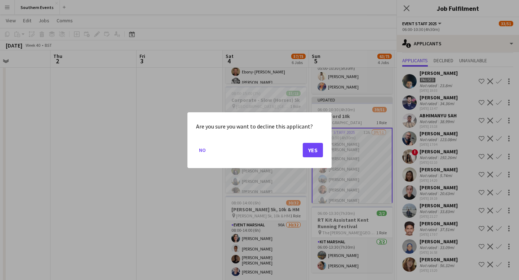
scroll to position [0, 0]
click at [312, 151] on button "Yes" at bounding box center [313, 150] width 20 height 14
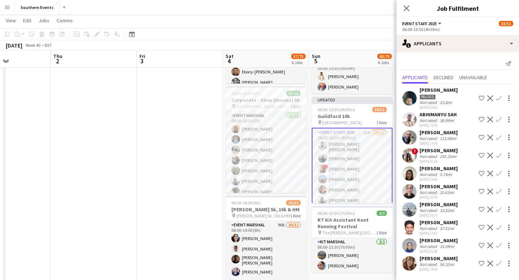
click at [444, 120] on div "38.99mi" at bounding box center [446, 120] width 17 height 5
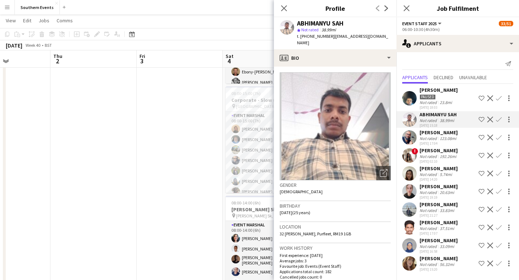
click at [454, 135] on div "[PERSON_NAME]" at bounding box center [438, 132] width 38 height 6
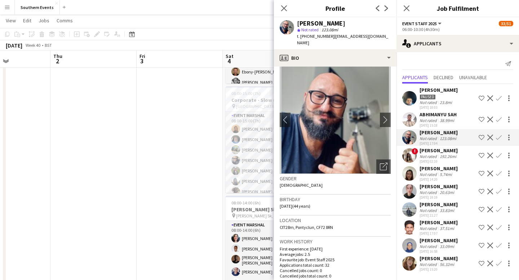
scroll to position [8, 0]
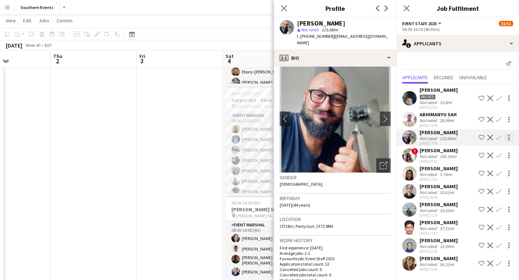
click at [509, 137] on div at bounding box center [508, 137] width 1 height 1
click at [499, 149] on span "Send notification" at bounding box center [486, 151] width 43 height 6
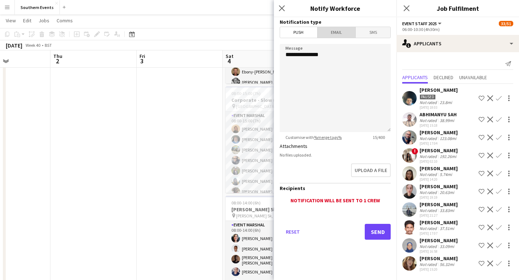
click at [332, 32] on span "Email" at bounding box center [336, 32] width 38 height 11
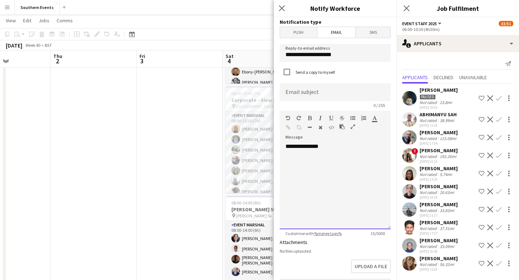
click at [335, 147] on div "**********" at bounding box center [335, 186] width 111 height 86
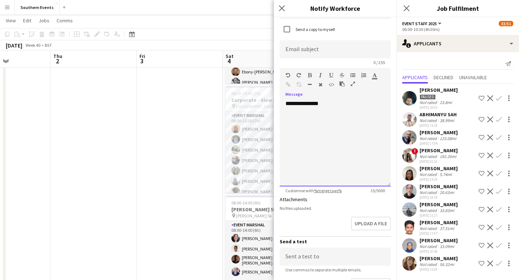
scroll to position [4, 0]
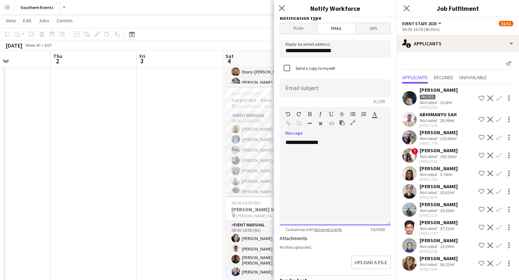
click at [294, 158] on div at bounding box center [334, 156] width 99 height 7
drag, startPoint x: 346, startPoint y: 51, endPoint x: 271, endPoint y: 53, distance: 75.7
click at [271, 53] on body "Menu Boards Boards Boards All jobs Status Workforce Workforce My Workforce Recr…" at bounding box center [259, 161] width 519 height 654
type input "**********"
click at [320, 161] on div "**********" at bounding box center [335, 182] width 111 height 86
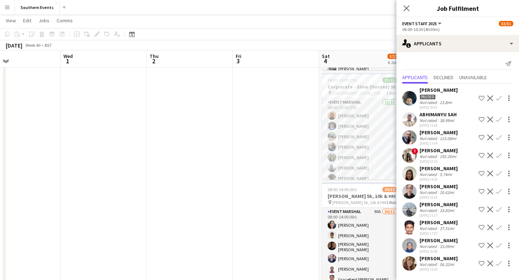
scroll to position [167, 0]
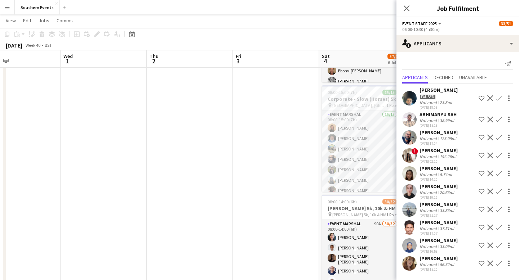
click at [441, 138] on div "123.08mi" at bounding box center [447, 138] width 19 height 5
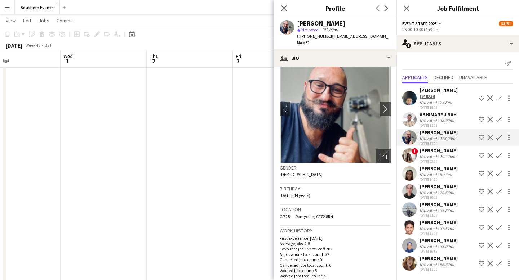
scroll to position [0, 0]
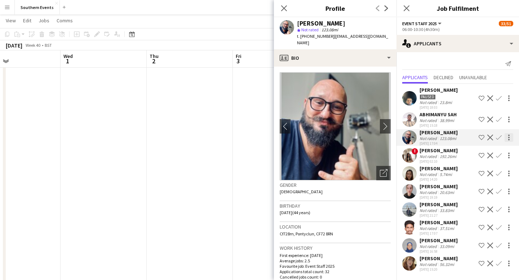
click at [508, 139] on div at bounding box center [508, 137] width 9 height 9
click at [487, 152] on span "Send notification" at bounding box center [486, 151] width 43 height 6
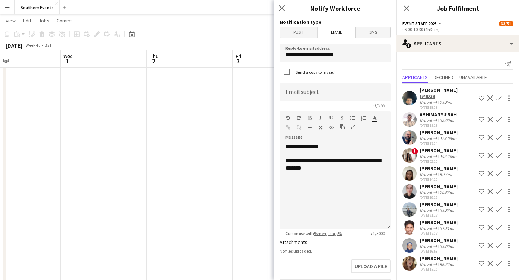
click at [330, 171] on div "**********" at bounding box center [334, 164] width 99 height 14
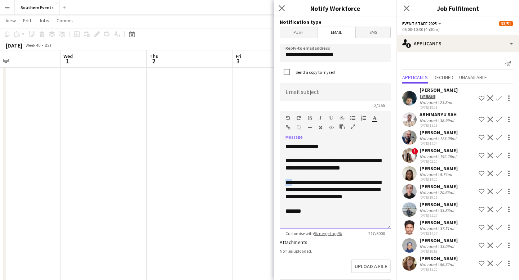
drag, startPoint x: 294, startPoint y: 183, endPoint x: 270, endPoint y: 182, distance: 23.4
click at [270, 182] on body "Menu Boards Boards Boards All jobs Status Workforce Workforce My Workforce Recr…" at bounding box center [259, 170] width 519 height 675
drag, startPoint x: 385, startPoint y: 183, endPoint x: 366, endPoint y: 184, distance: 19.1
click at [366, 184] on div "**********" at bounding box center [335, 186] width 111 height 86
click at [380, 197] on div "**********" at bounding box center [334, 190] width 99 height 22
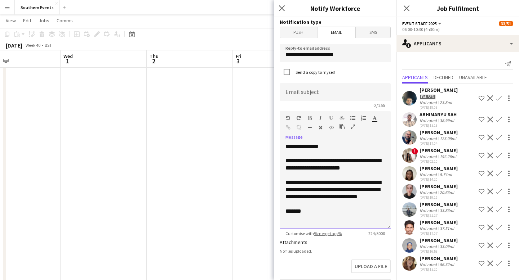
click at [321, 213] on div "*******" at bounding box center [334, 211] width 99 height 7
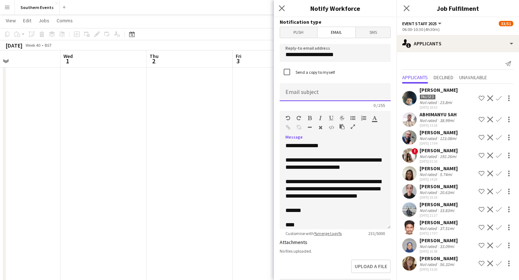
click at [337, 94] on input at bounding box center [335, 92] width 111 height 18
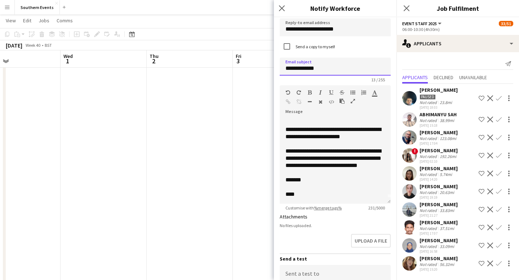
scroll to position [22, 0]
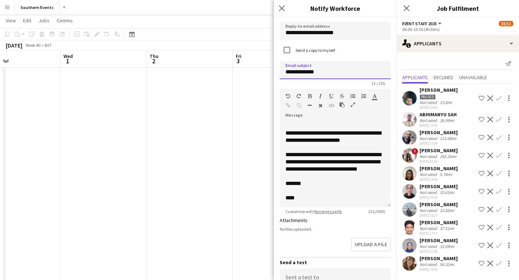
type input "**********"
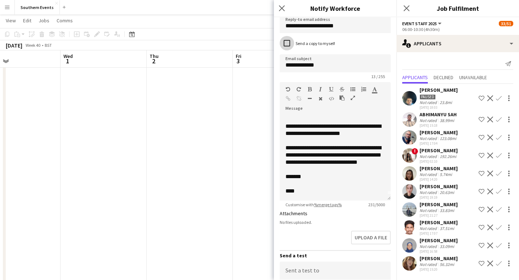
scroll to position [34, 0]
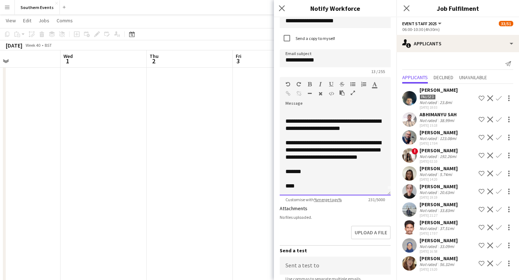
click at [376, 158] on div "**********" at bounding box center [334, 150] width 99 height 22
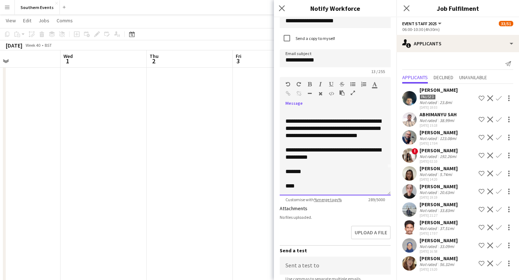
scroll to position [138, 0]
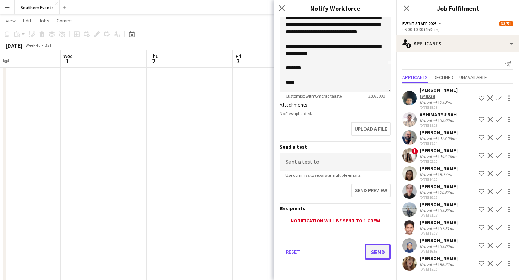
click at [378, 251] on button "Send" at bounding box center [378, 252] width 26 height 16
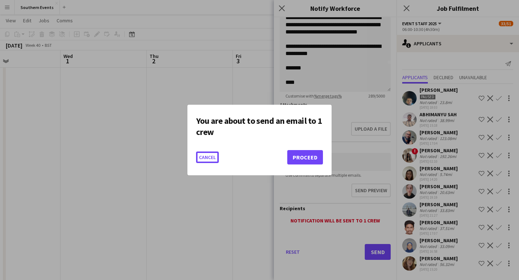
scroll to position [0, 0]
click at [304, 158] on button "Proceed" at bounding box center [305, 157] width 36 height 14
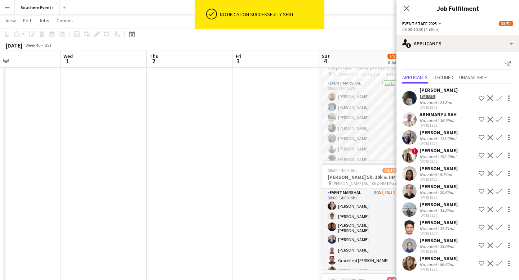
click at [444, 155] on div "192.26mi" at bounding box center [447, 156] width 19 height 5
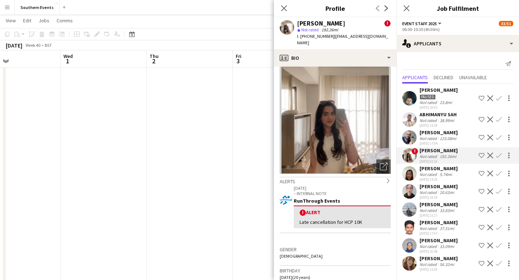
scroll to position [0, 0]
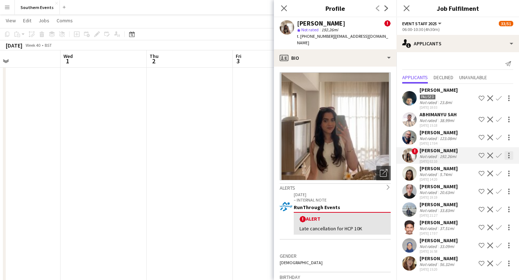
click at [508, 155] on div at bounding box center [508, 155] width 9 height 9
click at [499, 170] on span "Send notification" at bounding box center [486, 169] width 43 height 6
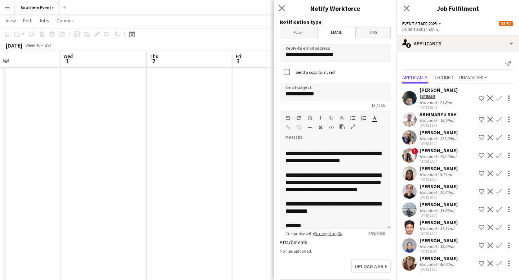
scroll to position [8, 0]
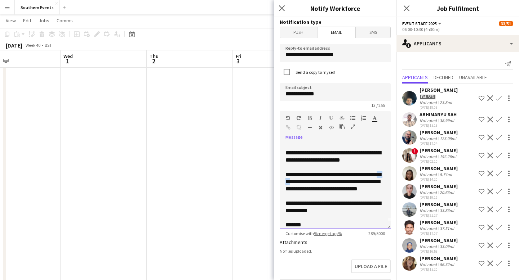
drag, startPoint x: 305, startPoint y: 183, endPoint x: 292, endPoint y: 182, distance: 13.0
click at [292, 182] on div "**********" at bounding box center [334, 182] width 99 height 22
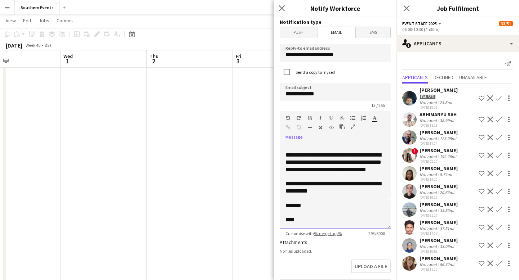
scroll to position [138, 0]
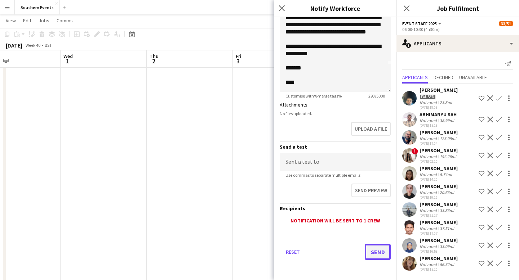
click at [374, 252] on button "Send" at bounding box center [378, 252] width 26 height 16
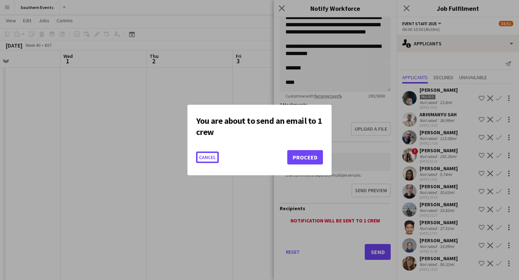
scroll to position [0, 0]
click at [308, 159] on button "Proceed" at bounding box center [305, 157] width 36 height 14
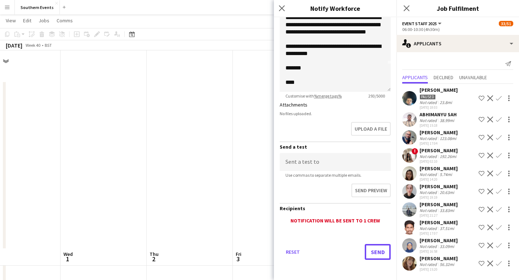
scroll to position [198, 0]
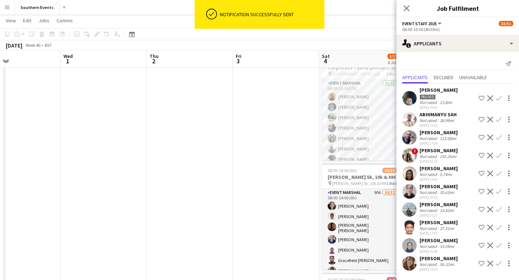
click at [440, 170] on div "[PERSON_NAME]" at bounding box center [438, 168] width 38 height 6
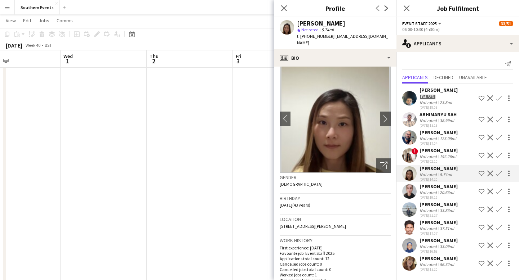
scroll to position [0, 0]
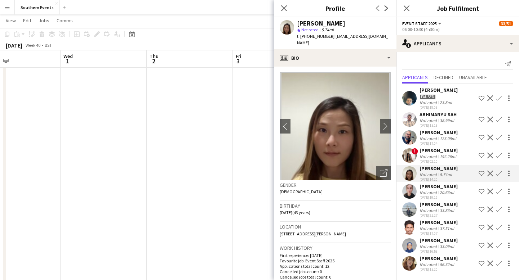
click at [500, 174] on app-icon "Confirm" at bounding box center [499, 174] width 6 height 6
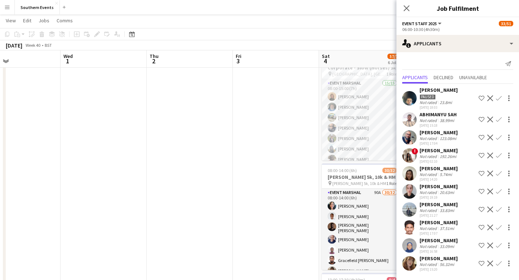
click at [500, 174] on app-icon "Confirm" at bounding box center [499, 174] width 6 height 6
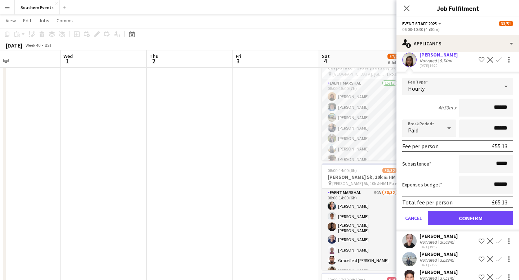
scroll to position [162, 0]
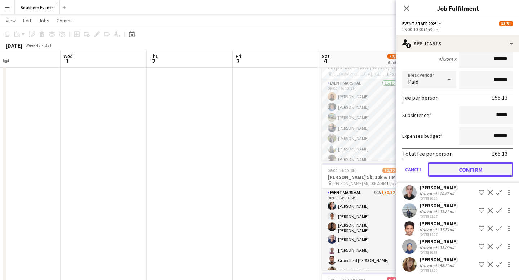
click at [487, 170] on button "Confirm" at bounding box center [470, 169] width 85 height 14
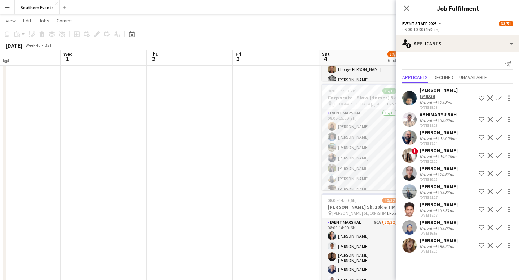
scroll to position [169, 0]
click at [445, 174] on div "20.63mi" at bounding box center [446, 174] width 17 height 5
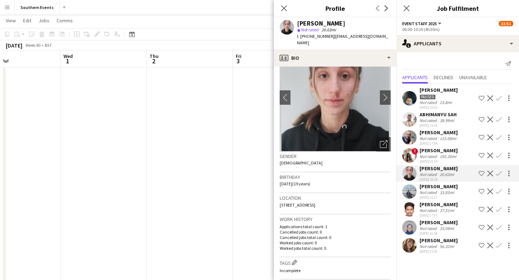
scroll to position [31, 0]
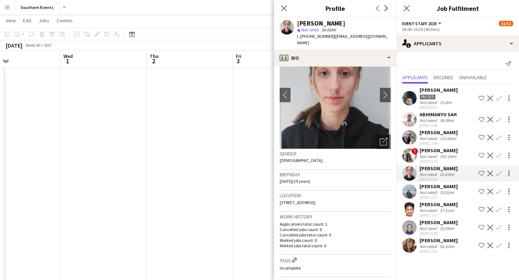
click at [499, 175] on app-icon "Confirm" at bounding box center [499, 174] width 6 height 6
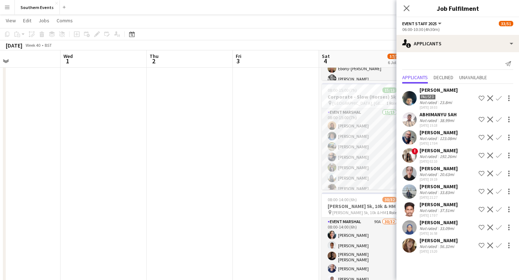
click at [499, 175] on app-icon "Confirm" at bounding box center [499, 174] width 6 height 6
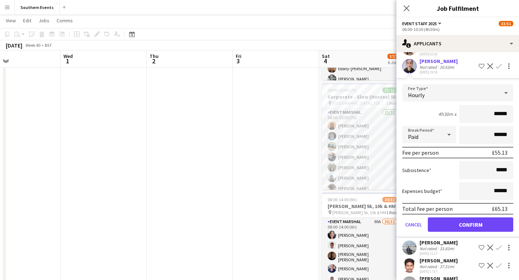
scroll to position [121, 0]
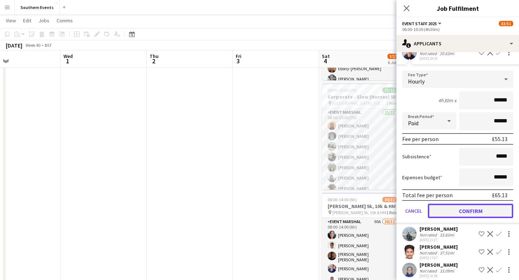
click at [483, 211] on button "Confirm" at bounding box center [470, 211] width 85 height 14
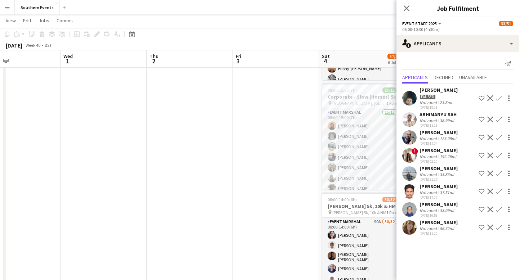
scroll to position [0, 0]
click at [451, 172] on div "33.83mi" at bounding box center [446, 174] width 17 height 5
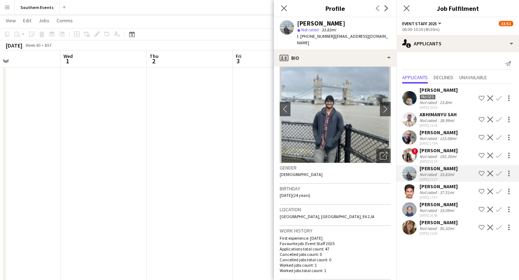
scroll to position [21, 0]
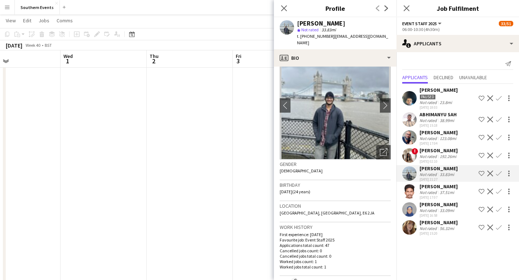
click at [499, 174] on app-icon "Confirm" at bounding box center [499, 174] width 6 height 6
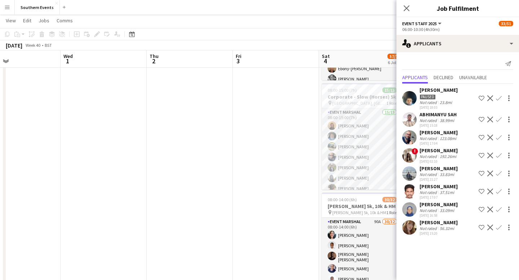
click at [499, 174] on app-icon "Confirm" at bounding box center [499, 174] width 6 height 6
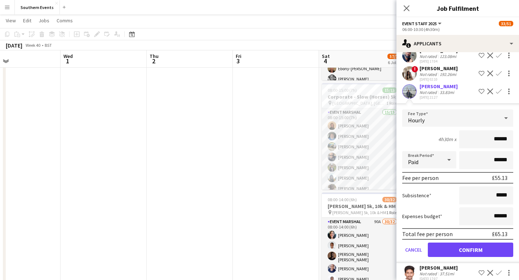
scroll to position [82, 0]
click at [473, 251] on button "Confirm" at bounding box center [470, 249] width 85 height 14
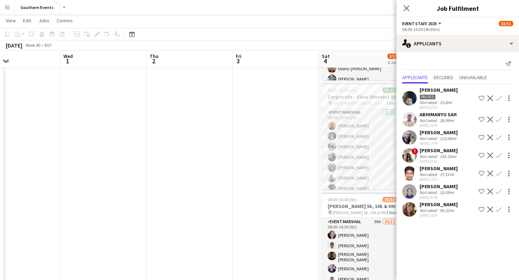
scroll to position [0, 0]
click at [451, 174] on div "37.51mi" at bounding box center [446, 174] width 17 height 5
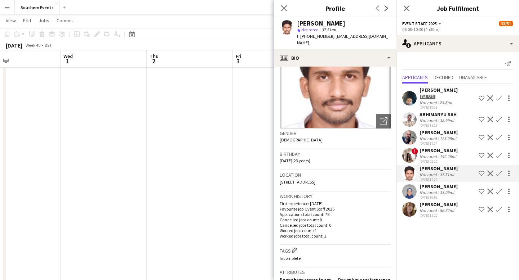
scroll to position [55, 0]
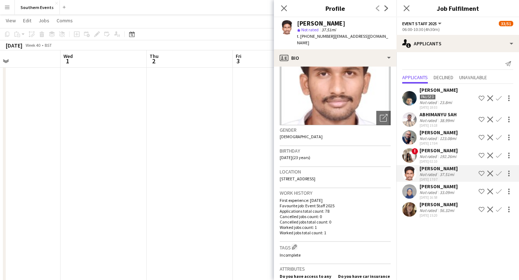
click at [500, 175] on app-icon "Confirm" at bounding box center [499, 174] width 6 height 6
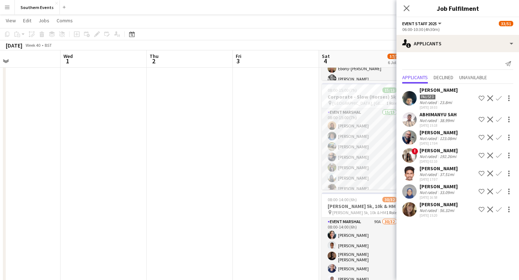
click at [500, 175] on app-icon "Confirm" at bounding box center [499, 174] width 6 height 6
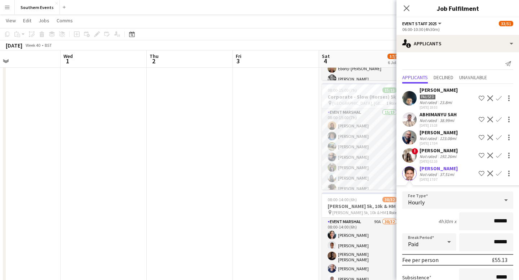
scroll to position [108, 0]
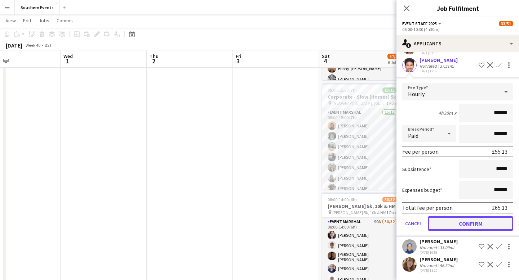
click at [481, 225] on button "Confirm" at bounding box center [470, 224] width 85 height 14
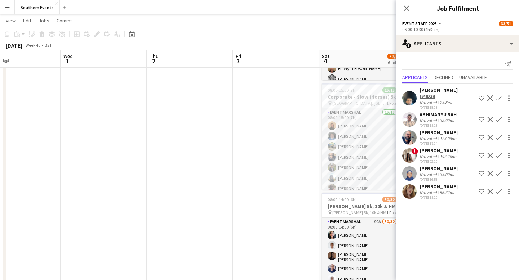
scroll to position [0, 0]
click at [458, 172] on div "Not rated 33.09mi" at bounding box center [438, 174] width 38 height 5
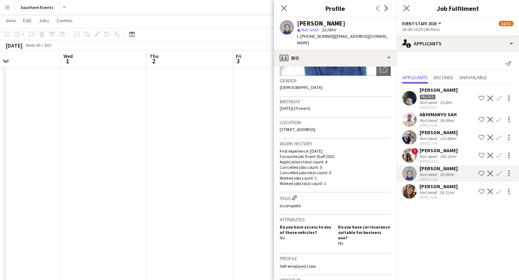
scroll to position [107, 0]
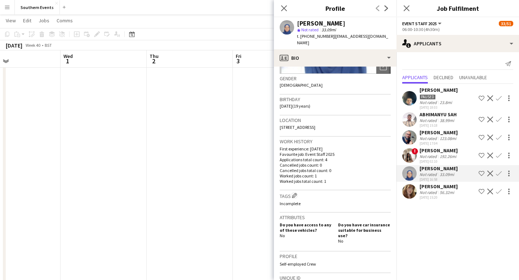
click at [498, 175] on app-icon "Confirm" at bounding box center [499, 174] width 6 height 6
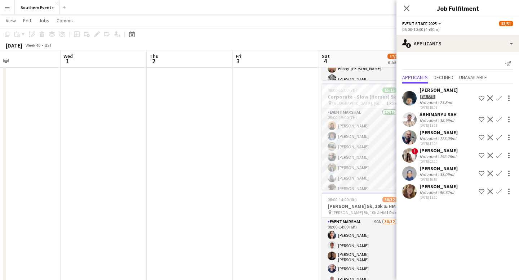
click at [498, 175] on app-icon "Confirm" at bounding box center [499, 174] width 6 height 6
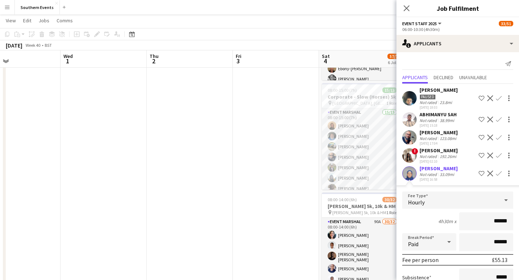
scroll to position [90, 0]
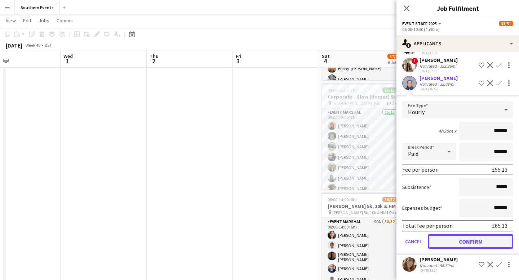
click at [468, 244] on button "Confirm" at bounding box center [470, 242] width 85 height 14
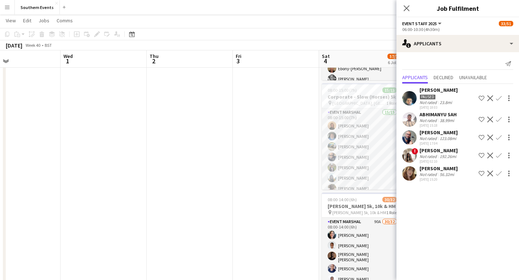
scroll to position [0, 0]
click at [450, 176] on div "56.32mi" at bounding box center [446, 174] width 17 height 5
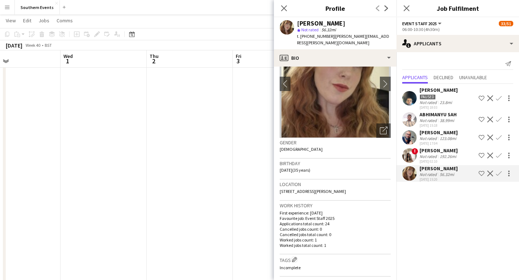
scroll to position [43, 0]
click at [499, 174] on app-icon "Confirm" at bounding box center [499, 174] width 6 height 6
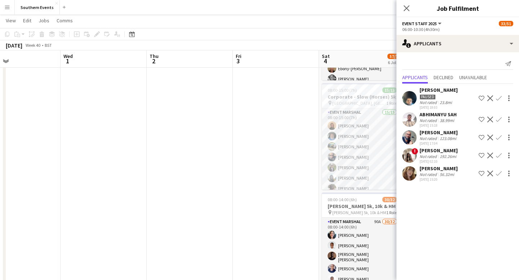
click at [499, 174] on app-icon "Confirm" at bounding box center [499, 174] width 6 height 6
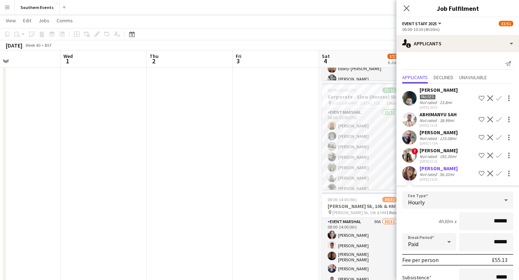
scroll to position [72, 0]
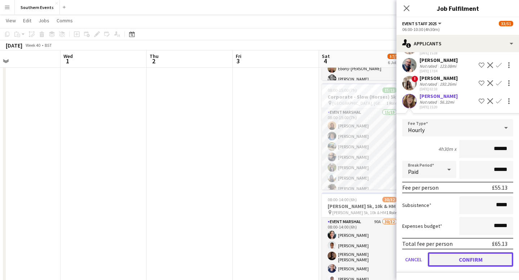
click at [484, 255] on button "Confirm" at bounding box center [470, 260] width 85 height 14
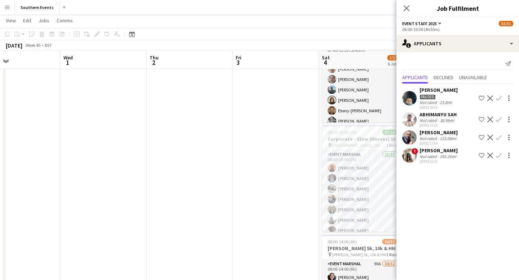
scroll to position [126, 0]
click at [282, 143] on app-date-cell at bounding box center [276, 245] width 86 height 582
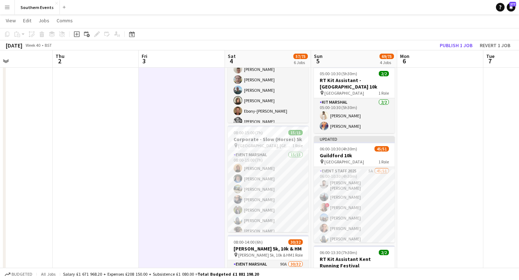
scroll to position [0, 361]
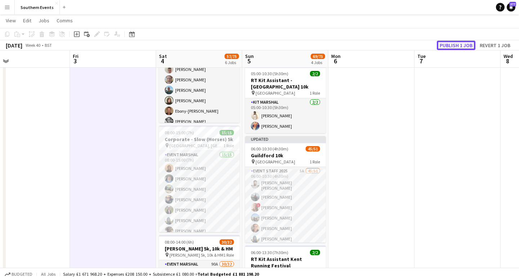
click at [464, 43] on button "Publish 1 job" at bounding box center [456, 45] width 39 height 9
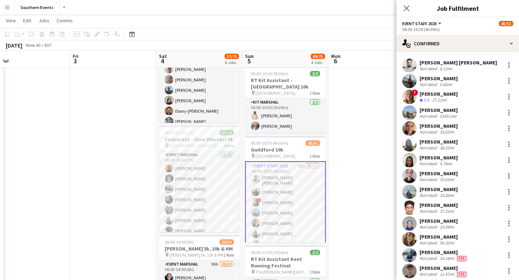
scroll to position [2, 0]
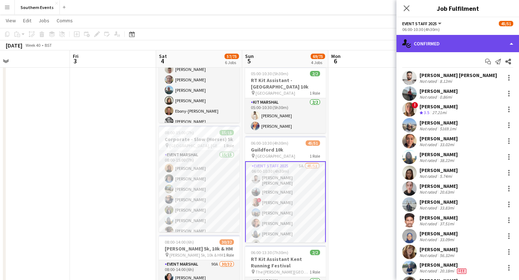
click at [511, 43] on div "single-neutral-actions-check-2 Confirmed" at bounding box center [457, 43] width 122 height 17
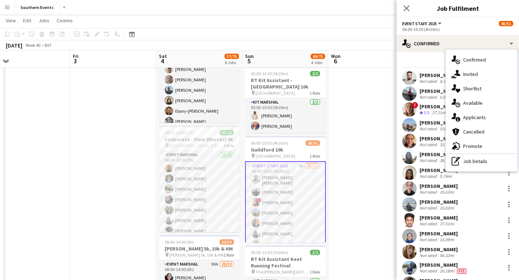
click at [384, 89] on app-date-cell at bounding box center [371, 245] width 86 height 582
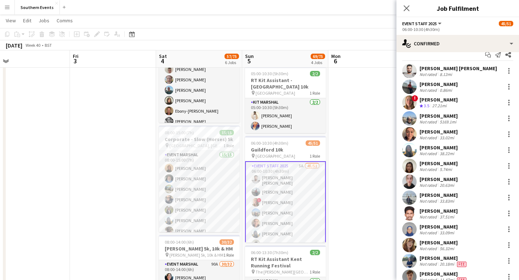
scroll to position [5, 0]
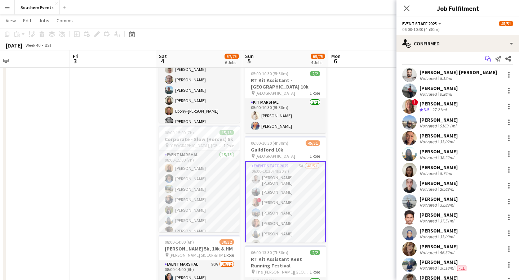
click at [489, 60] on icon "Start chat" at bounding box center [488, 59] width 6 height 6
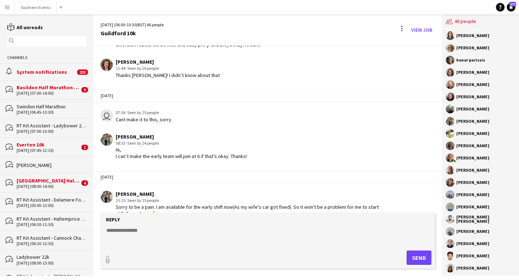
scroll to position [324, 0]
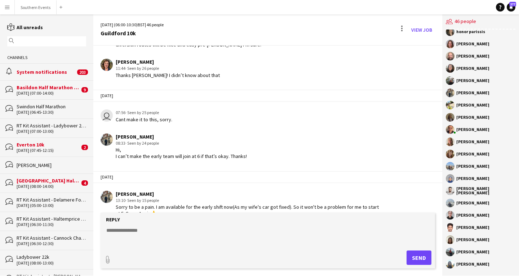
click at [468, 129] on div "[PERSON_NAME]" at bounding box center [472, 130] width 33 height 4
drag, startPoint x: 457, startPoint y: 130, endPoint x: 488, endPoint y: 265, distance: 138.6
click at [488, 265] on div "[PERSON_NAME] [PERSON_NAME] [PERSON_NAME] [PERSON_NAME] RunThrough Events [PERS…" at bounding box center [480, 153] width 77 height 246
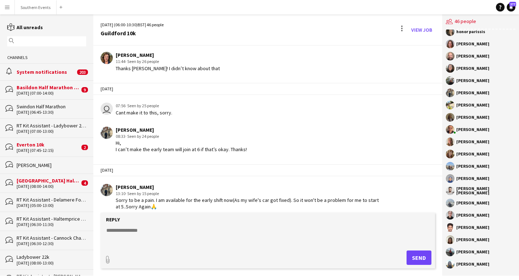
scroll to position [599, 0]
click at [367, 160] on div "[DATE] [PERSON_NAME] 13:10 · Seen by 15 people Sorry to be a pain. I am availab…" at bounding box center [267, 187] width 349 height 54
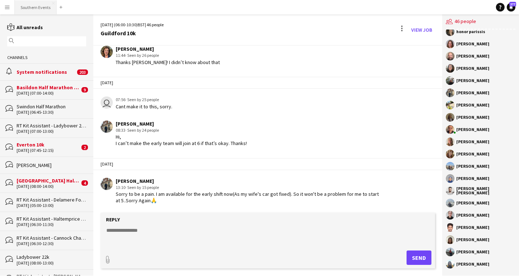
click at [21, 8] on button "Southern Events Close" at bounding box center [36, 7] width 42 height 14
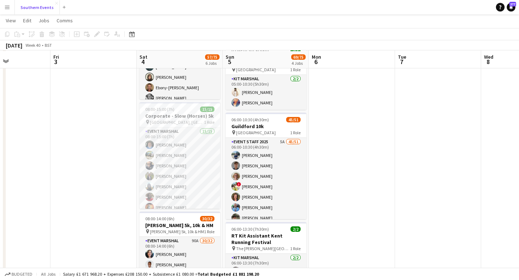
scroll to position [151, 0]
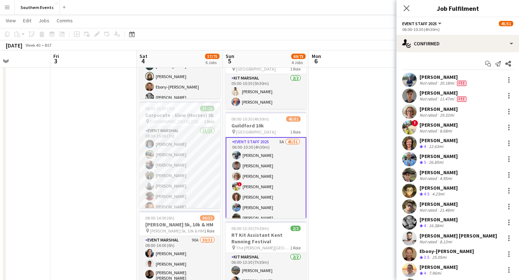
click at [427, 124] on div "[PERSON_NAME]" at bounding box center [438, 125] width 38 height 6
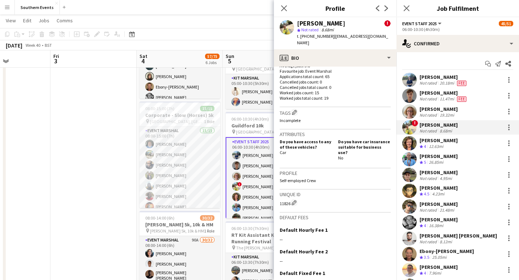
scroll to position [0, 0]
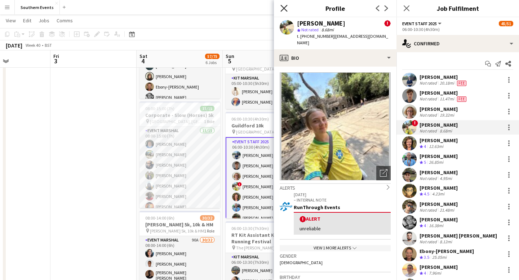
click at [285, 8] on icon "Close pop-in" at bounding box center [283, 8] width 7 height 7
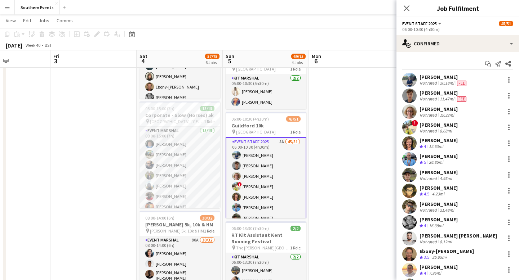
click at [333, 147] on app-date-cell at bounding box center [352, 221] width 86 height 582
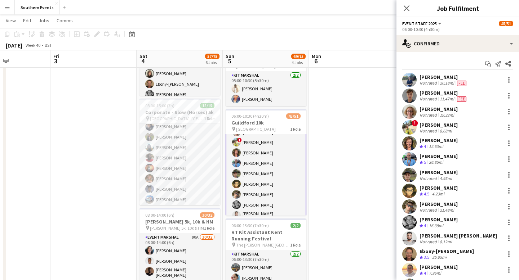
scroll to position [138, 0]
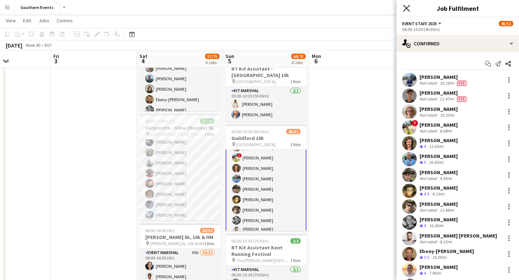
click at [406, 9] on icon at bounding box center [406, 8] width 7 height 7
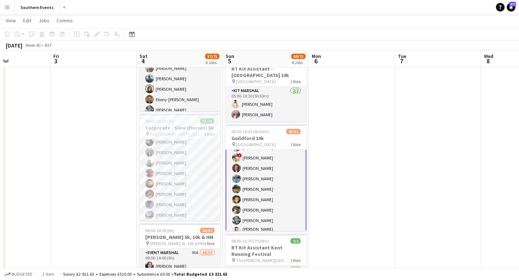
click at [7, 9] on app-icon "Menu" at bounding box center [7, 7] width 6 height 6
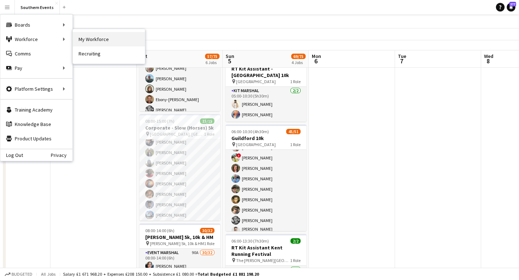
click at [92, 38] on link "My Workforce" at bounding box center [109, 39] width 72 height 14
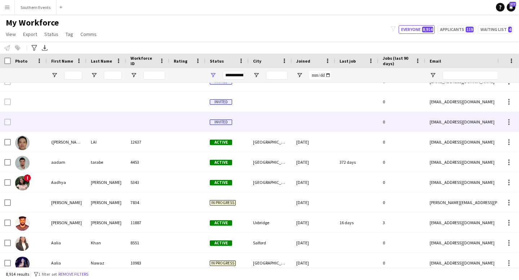
scroll to position [14, 0]
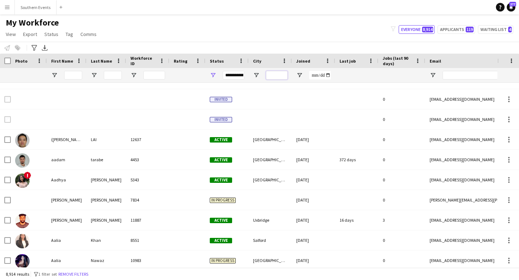
click at [276, 78] on input "City Filter Input" at bounding box center [277, 75] width 22 height 9
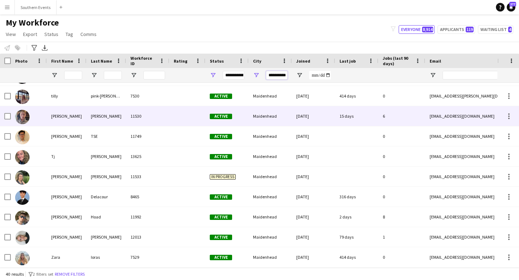
scroll to position [0, 0]
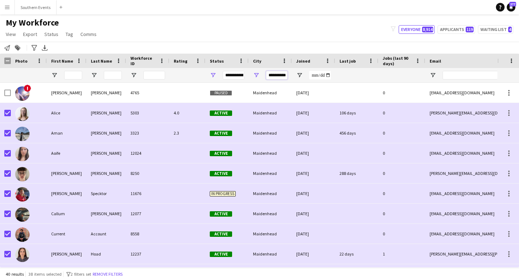
click at [280, 77] on input "**********" at bounding box center [277, 75] width 22 height 9
drag, startPoint x: 268, startPoint y: 77, endPoint x: 313, endPoint y: 75, distance: 45.1
click at [313, 75] on div at bounding box center [390, 75] width 781 height 14
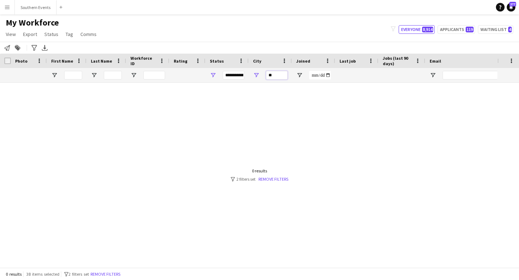
type input "*"
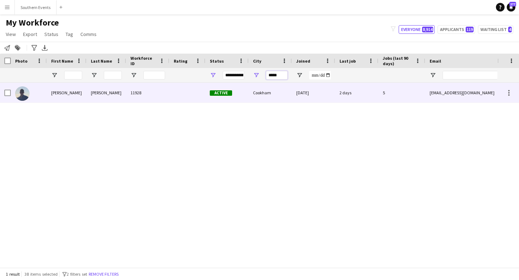
type input "*****"
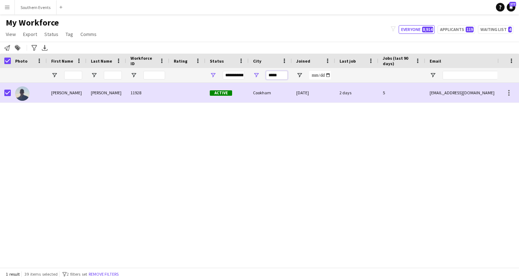
drag, startPoint x: 284, startPoint y: 76, endPoint x: 262, endPoint y: 76, distance: 22.0
click at [262, 76] on div "*****" at bounding box center [270, 75] width 43 height 14
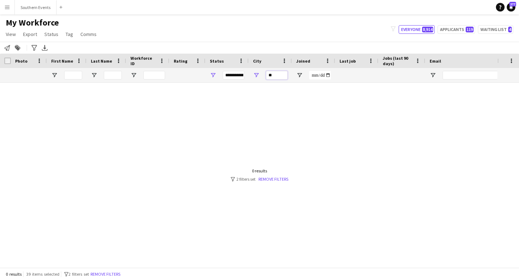
type input "*"
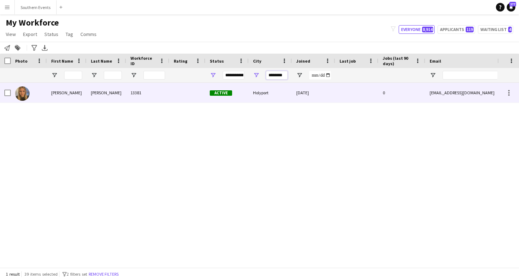
type input "********"
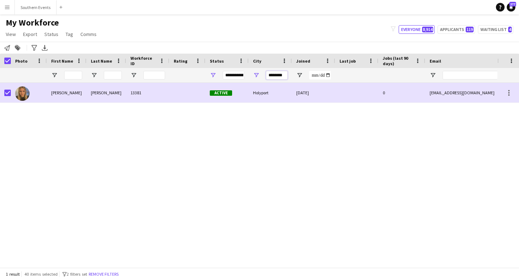
drag, startPoint x: 286, startPoint y: 77, endPoint x: 256, endPoint y: 77, distance: 29.2
click at [256, 77] on div "********" at bounding box center [270, 75] width 43 height 14
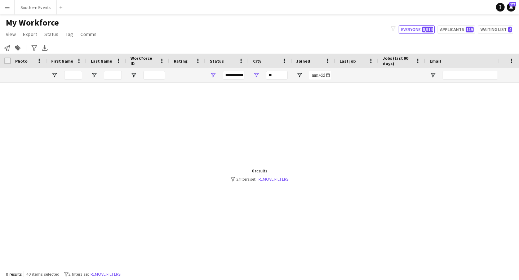
type input "*"
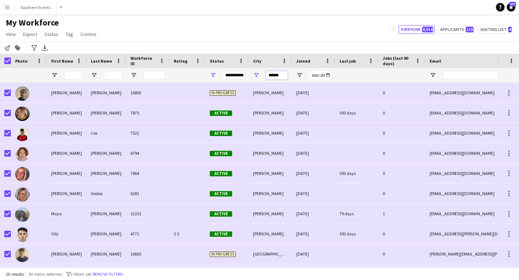
drag, startPoint x: 283, startPoint y: 75, endPoint x: 257, endPoint y: 75, distance: 26.3
click at [257, 75] on div "******" at bounding box center [270, 75] width 43 height 14
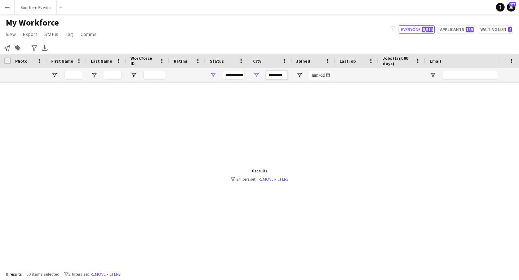
drag, startPoint x: 286, startPoint y: 76, endPoint x: 247, endPoint y: 76, distance: 38.9
click at [248, 76] on div at bounding box center [390, 75] width 781 height 14
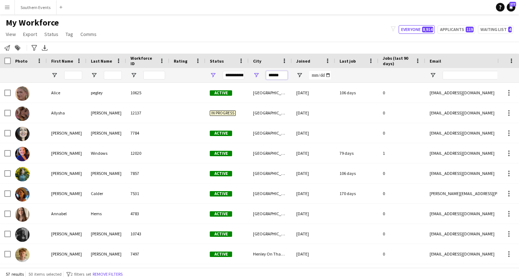
type input "******"
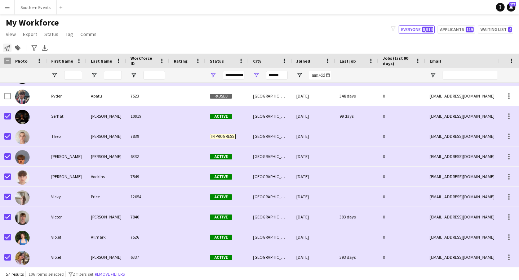
click at [8, 49] on icon "Notify workforce" at bounding box center [7, 48] width 6 height 6
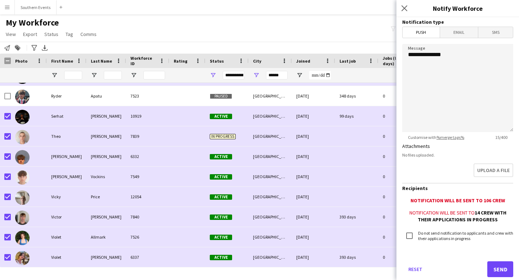
click at [467, 28] on span "Email" at bounding box center [459, 32] width 38 height 11
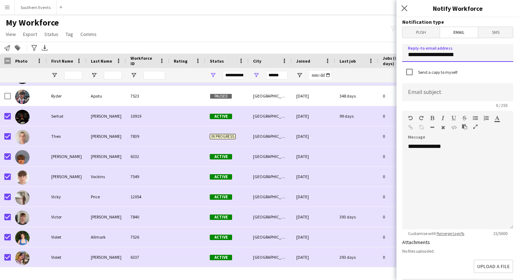
drag, startPoint x: 464, startPoint y: 55, endPoint x: 391, endPoint y: 54, distance: 73.1
click at [391, 54] on body "Menu Boards Boards Boards All jobs Status Workforce Workforce My Workforce Recr…" at bounding box center [259, 140] width 519 height 280
type input "**********"
click at [442, 96] on input at bounding box center [457, 92] width 111 height 18
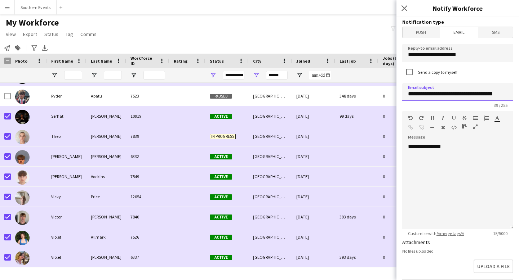
type input "**********"
click at [456, 148] on div "**********" at bounding box center [457, 186] width 111 height 86
click at [451, 147] on div "**********" at bounding box center [457, 186] width 111 height 86
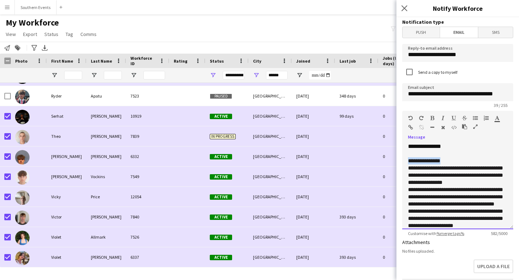
drag, startPoint x: 452, startPoint y: 160, endPoint x: 398, endPoint y: 160, distance: 54.4
click at [398, 160] on form "**********" at bounding box center [457, 236] width 122 height 438
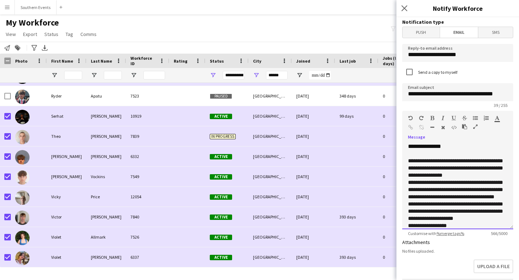
click at [409, 184] on span "**********" at bounding box center [455, 190] width 95 height 20
click at [408, 184] on span "**********" at bounding box center [455, 190] width 95 height 20
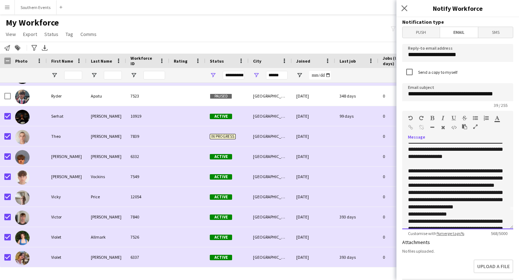
scroll to position [22, 0]
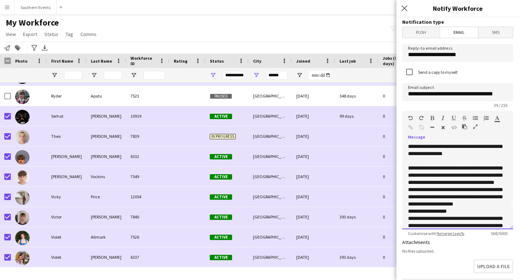
click at [409, 200] on span "**********" at bounding box center [455, 197] width 95 height 20
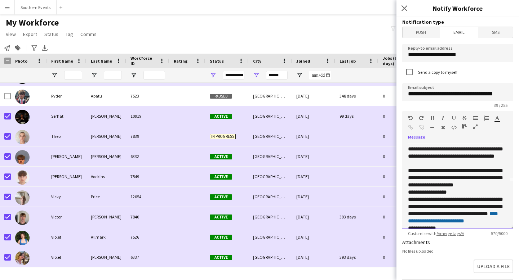
scroll to position [53, 0]
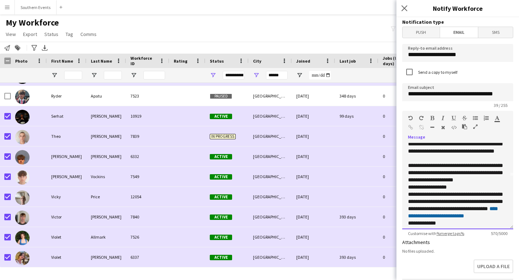
click at [407, 198] on div "**********" at bounding box center [457, 186] width 111 height 86
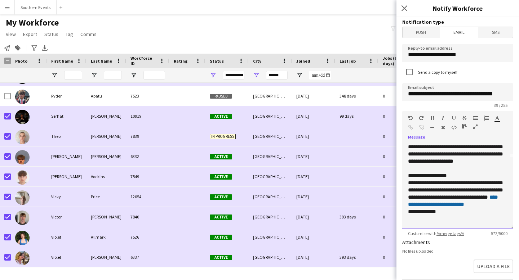
scroll to position [77, 0]
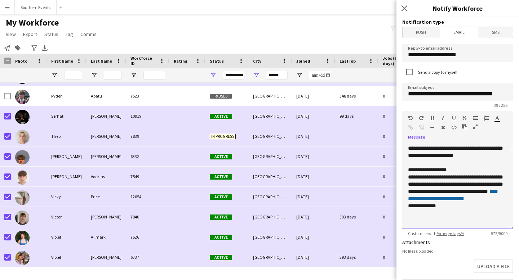
click at [408, 187] on span "**********" at bounding box center [455, 184] width 95 height 20
click at [409, 208] on span "**********" at bounding box center [422, 205] width 28 height 5
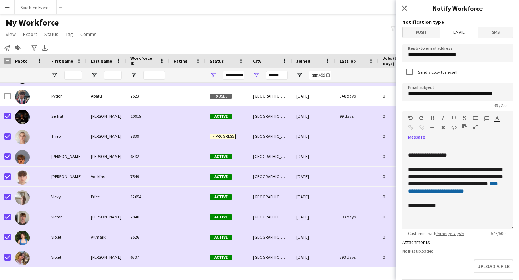
click at [409, 187] on span "**********" at bounding box center [455, 177] width 95 height 20
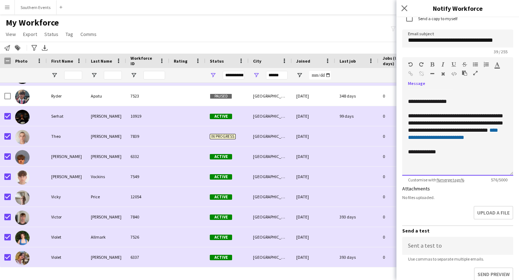
scroll to position [60, 0]
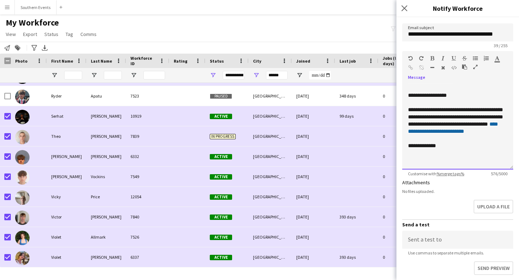
click at [441, 152] on div at bounding box center [457, 153] width 99 height 7
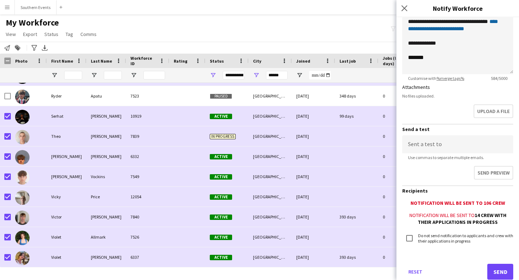
scroll to position [175, 0]
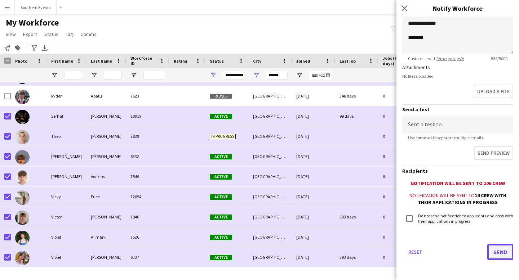
click at [500, 251] on button "Send" at bounding box center [500, 252] width 26 height 16
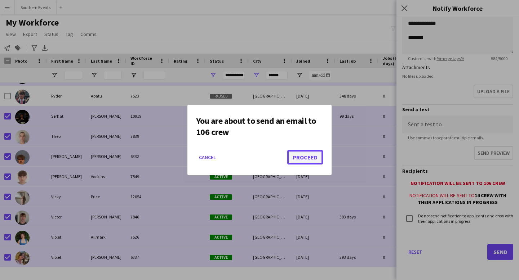
click at [309, 161] on button "Proceed" at bounding box center [305, 157] width 36 height 14
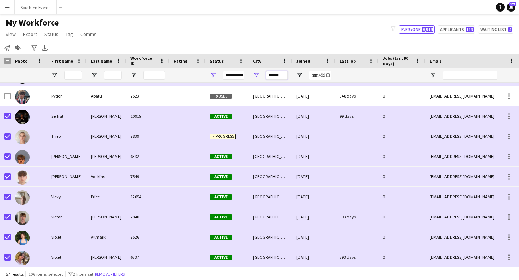
drag, startPoint x: 282, startPoint y: 77, endPoint x: 259, endPoint y: 77, distance: 23.1
click at [259, 77] on div "******" at bounding box center [270, 75] width 43 height 14
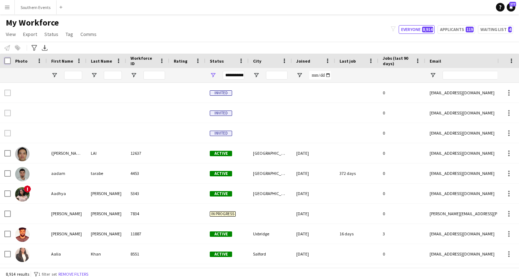
scroll to position [0, 0]
click at [276, 77] on input "City Filter Input" at bounding box center [277, 75] width 22 height 9
click at [271, 76] on input "City Filter Input" at bounding box center [277, 75] width 22 height 9
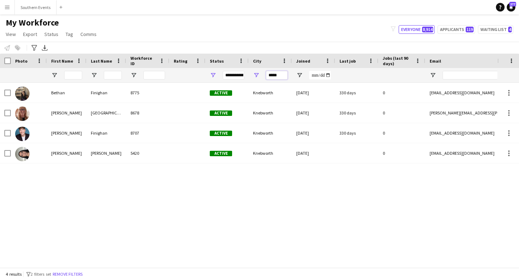
type input "*****"
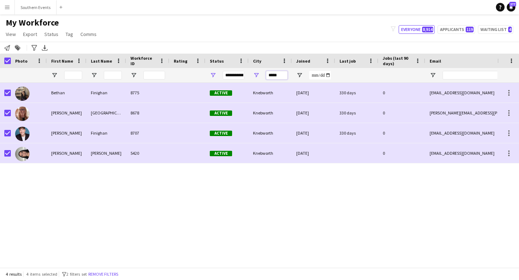
drag, startPoint x: 284, startPoint y: 76, endPoint x: 250, endPoint y: 77, distance: 33.9
click at [250, 77] on div "*****" at bounding box center [270, 75] width 43 height 14
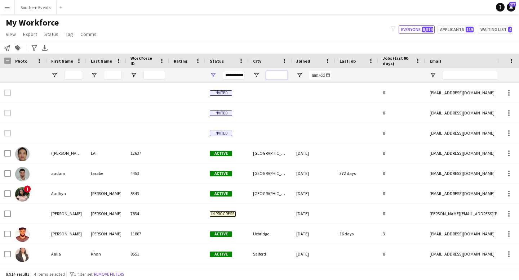
click at [273, 75] on input "City Filter Input" at bounding box center [277, 75] width 22 height 9
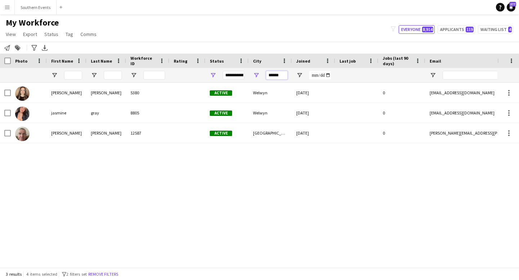
type input "******"
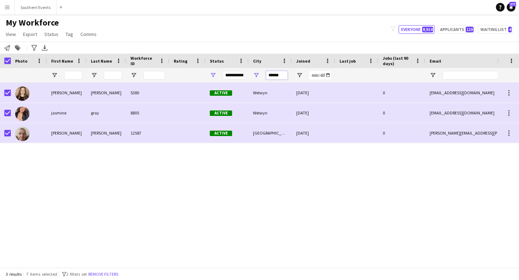
drag, startPoint x: 284, startPoint y: 75, endPoint x: 256, endPoint y: 75, distance: 28.5
click at [256, 75] on div "******" at bounding box center [270, 75] width 43 height 14
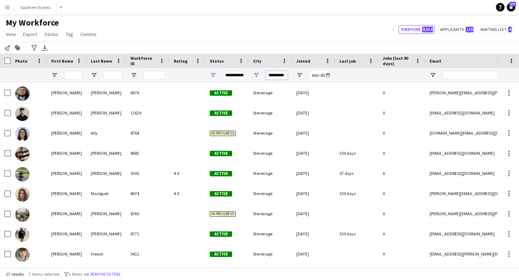
type input "*********"
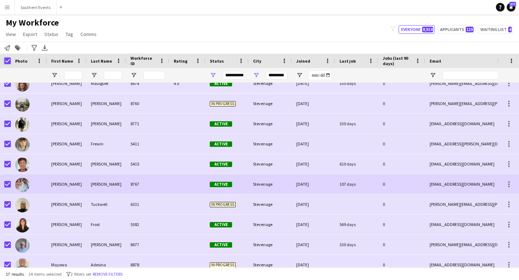
scroll to position [158, 0]
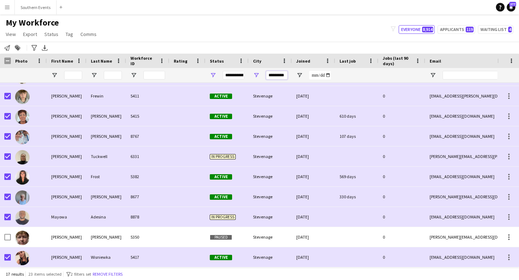
drag, startPoint x: 269, startPoint y: 76, endPoint x: 320, endPoint y: 75, distance: 51.2
click at [320, 76] on div at bounding box center [390, 75] width 781 height 14
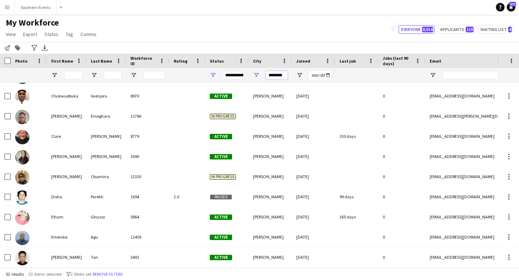
scroll to position [0, 0]
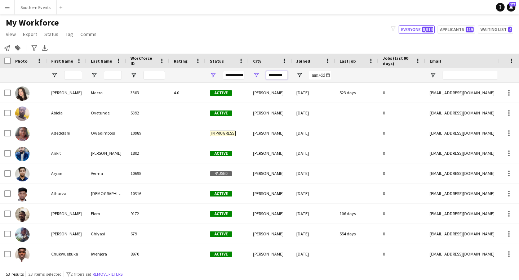
type input "********"
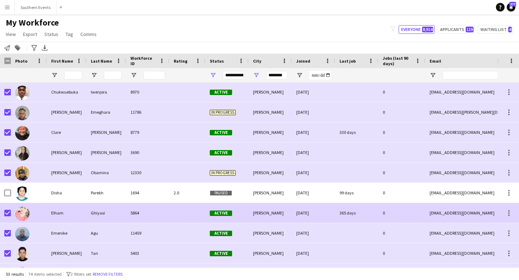
scroll to position [271, 0]
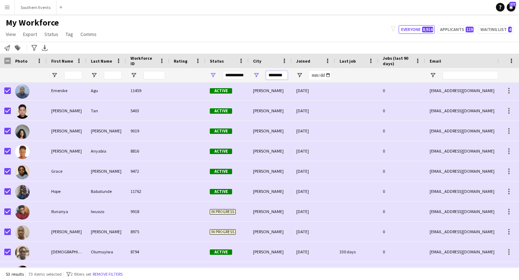
drag, startPoint x: 285, startPoint y: 75, endPoint x: 250, endPoint y: 75, distance: 34.9
click at [252, 75] on div "********" at bounding box center [270, 75] width 43 height 14
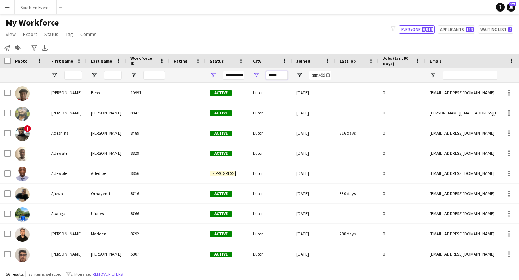
type input "*****"
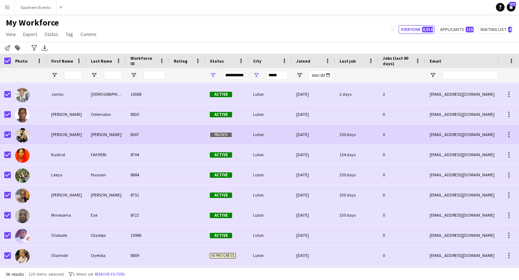
click at [11, 133] on div at bounding box center [29, 135] width 36 height 20
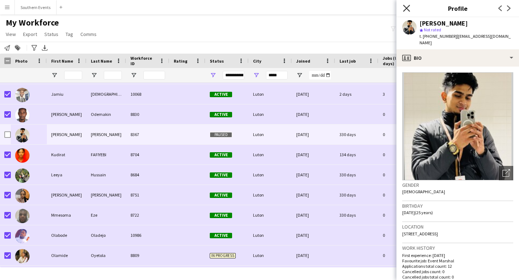
click at [409, 9] on icon "Close pop-in" at bounding box center [406, 8] width 7 height 7
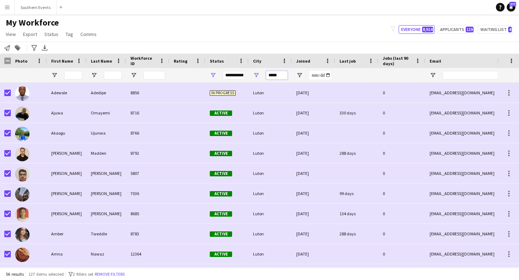
drag, startPoint x: 282, startPoint y: 76, endPoint x: 261, endPoint y: 75, distance: 21.6
click at [261, 76] on div "*****" at bounding box center [270, 75] width 43 height 14
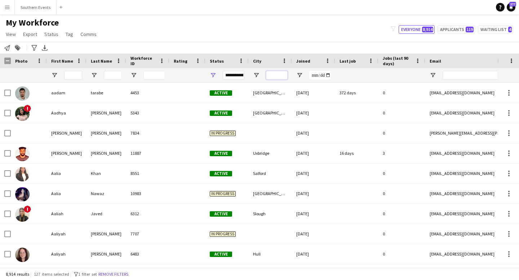
click at [276, 74] on input "City Filter Input" at bounding box center [277, 75] width 22 height 9
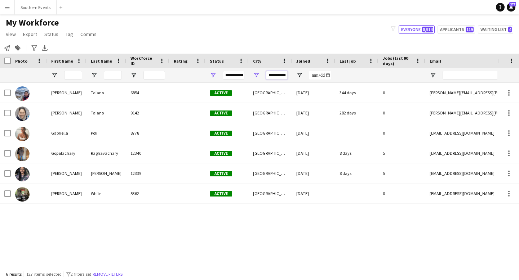
type input "**********"
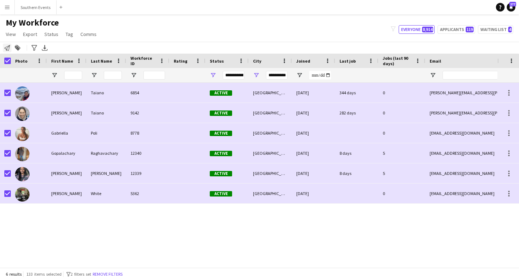
click at [9, 49] on icon at bounding box center [7, 48] width 6 height 6
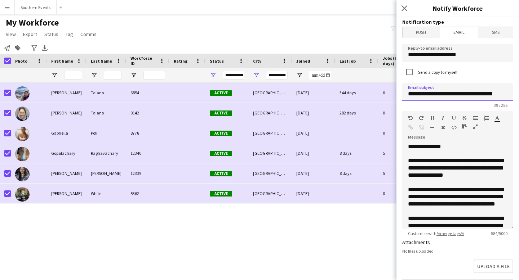
drag, startPoint x: 437, startPoint y: 95, endPoint x: 398, endPoint y: 94, distance: 39.3
click at [398, 94] on form "**********" at bounding box center [457, 236] width 122 height 438
drag, startPoint x: 434, startPoint y: 95, endPoint x: 388, endPoint y: 95, distance: 46.5
click at [388, 95] on body "Menu Boards Boards Boards All jobs Status Workforce Workforce My Workforce Recr…" at bounding box center [259, 140] width 519 height 280
click at [451, 95] on input "**********" at bounding box center [457, 92] width 111 height 18
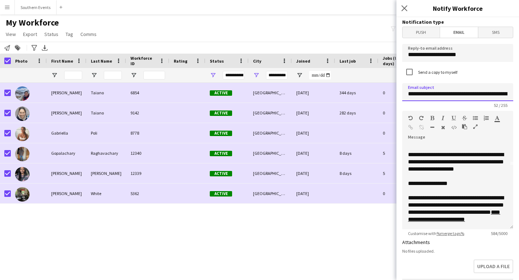
scroll to position [114, 0]
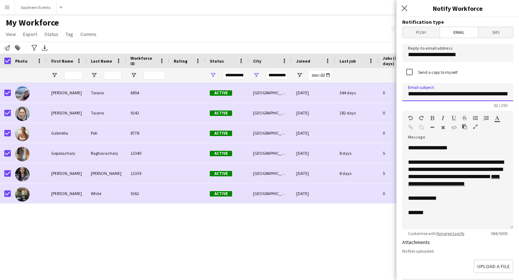
type input "**********"
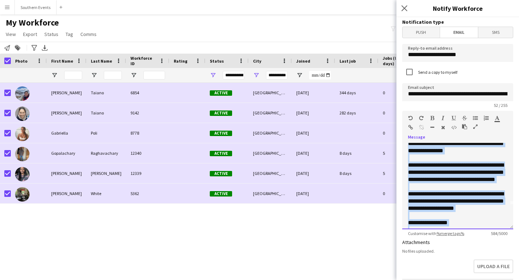
scroll to position [0, 0]
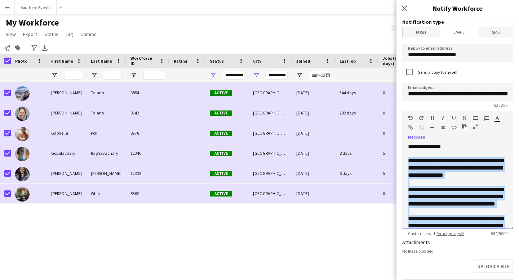
drag, startPoint x: 430, startPoint y: 215, endPoint x: 407, endPoint y: 157, distance: 62.3
click at [407, 157] on div "**********" at bounding box center [457, 186] width 111 height 86
paste div
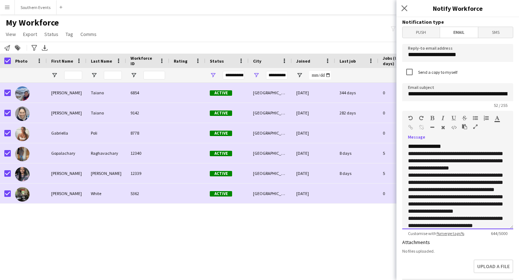
click at [409, 154] on span "**********" at bounding box center [455, 161] width 95 height 20
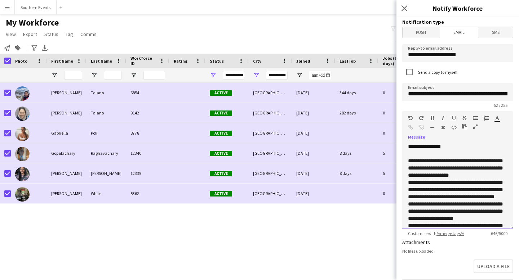
click at [410, 183] on span "**********" at bounding box center [455, 190] width 95 height 20
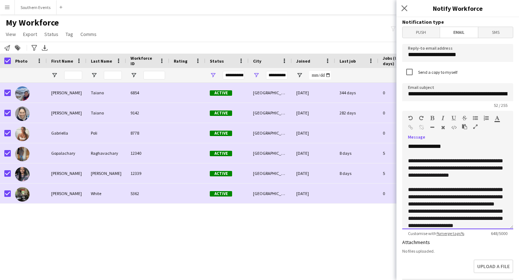
click at [408, 219] on span "**********" at bounding box center [455, 219] width 95 height 20
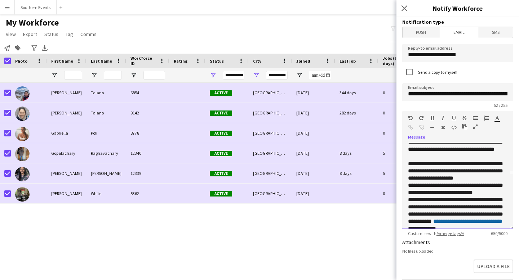
scroll to position [56, 0]
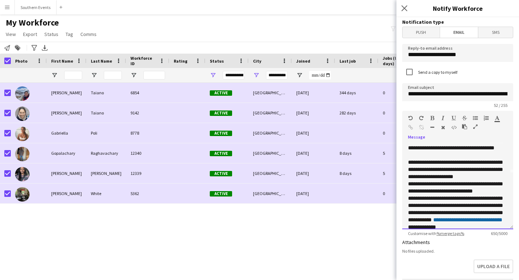
click at [408, 194] on span "**********" at bounding box center [455, 187] width 95 height 13
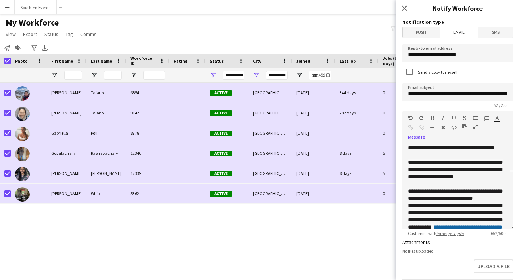
scroll to position [83, 0]
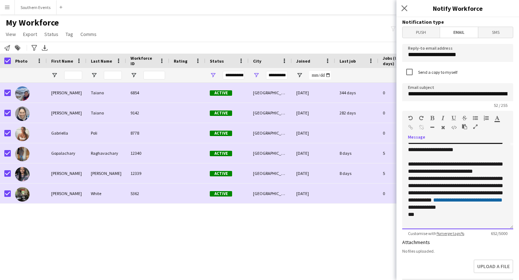
click at [409, 190] on span "**********" at bounding box center [455, 189] width 95 height 27
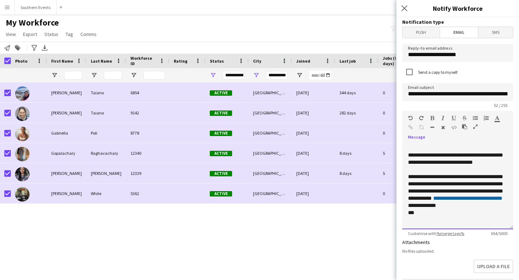
scroll to position [118, 0]
click at [407, 214] on div "**********" at bounding box center [457, 186] width 111 height 86
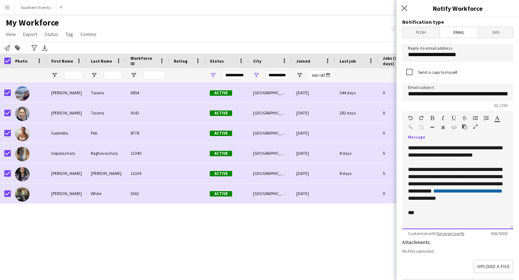
click at [412, 199] on div "**********" at bounding box center [457, 187] width 99 height 43
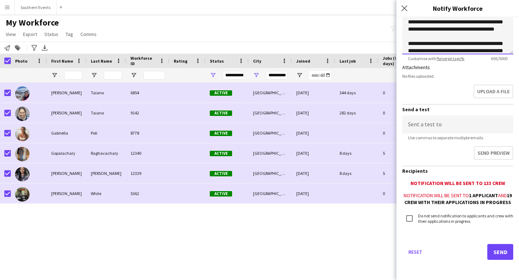
scroll to position [125, 0]
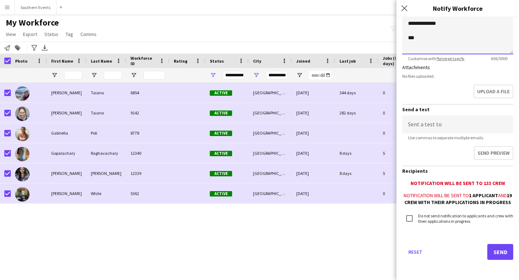
click at [445, 34] on div "***" at bounding box center [457, 37] width 99 height 7
click at [496, 248] on button "Send" at bounding box center [500, 252] width 26 height 16
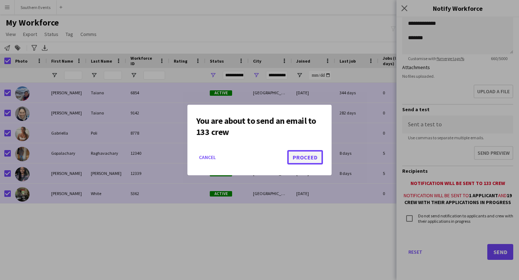
click at [309, 159] on button "Proceed" at bounding box center [305, 157] width 36 height 14
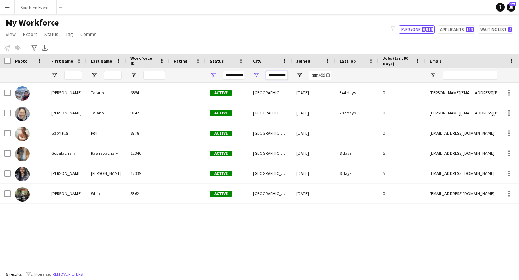
drag, startPoint x: 280, startPoint y: 75, endPoint x: 251, endPoint y: 75, distance: 28.8
click at [252, 75] on div "**********" at bounding box center [270, 75] width 43 height 14
type input "****"
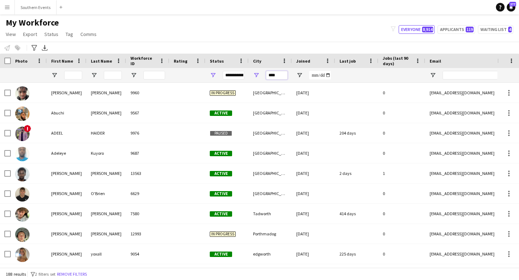
drag, startPoint x: 277, startPoint y: 76, endPoint x: 256, endPoint y: 74, distance: 21.3
click at [256, 75] on div "****" at bounding box center [270, 75] width 43 height 14
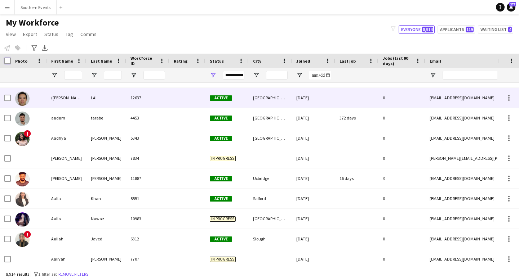
scroll to position [0, 0]
